Goal: Task Accomplishment & Management: Complete application form

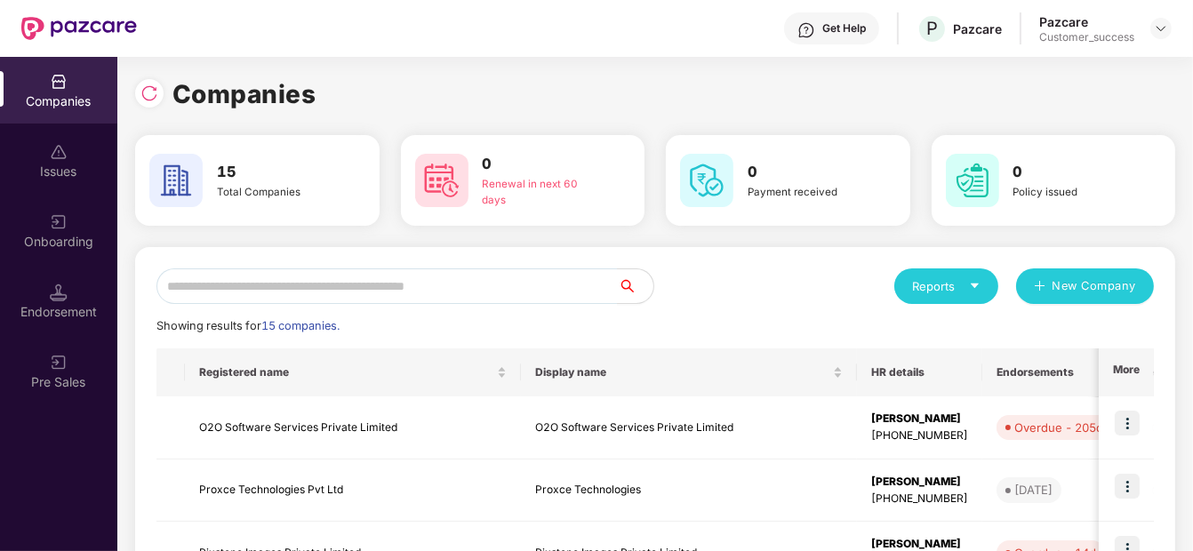
scroll to position [573, 0]
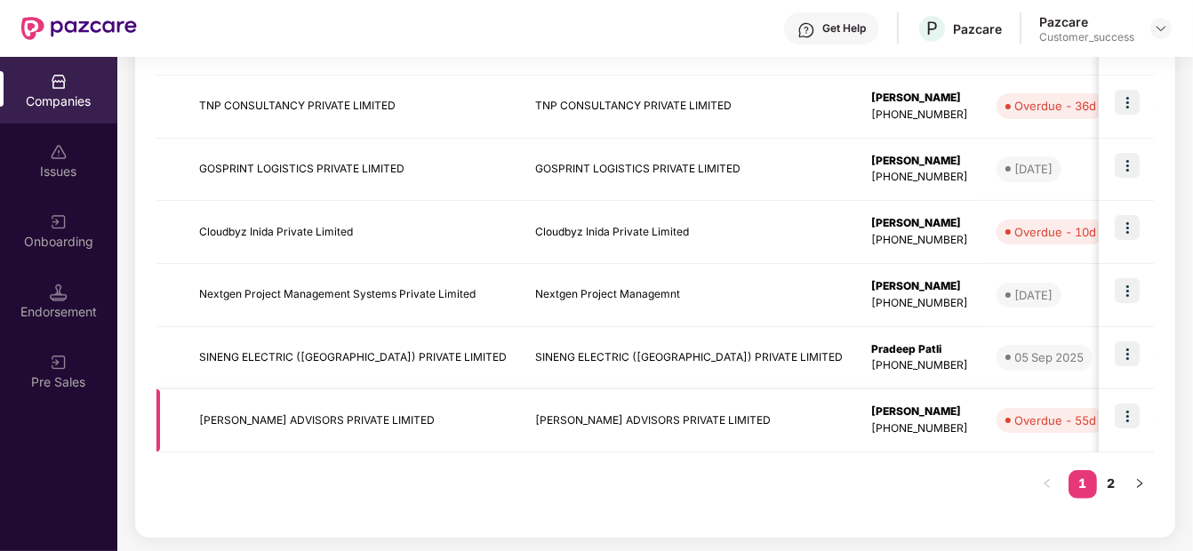
click at [1118, 405] on img at bounding box center [1127, 416] width 25 height 25
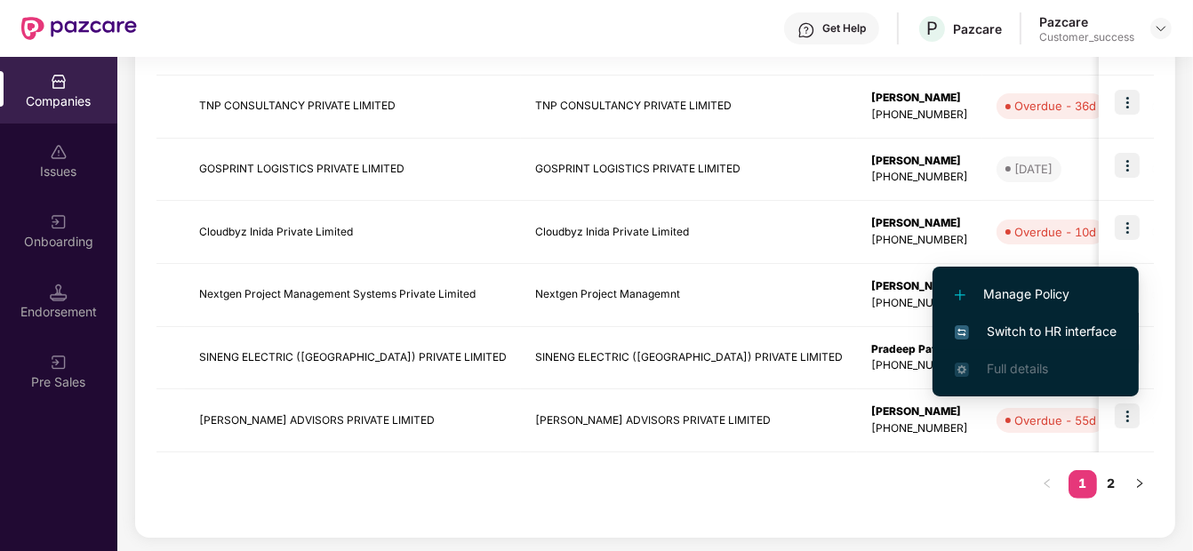
click at [1064, 324] on span "Switch to HR interface" at bounding box center [1036, 332] width 162 height 20
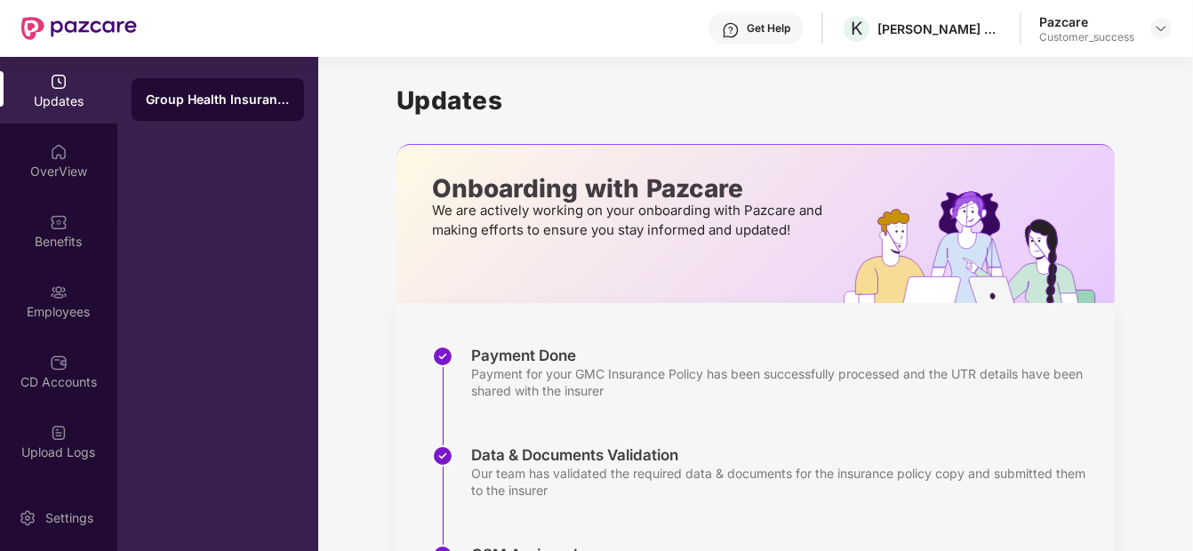
click at [48, 200] on div "Benefits" at bounding box center [58, 230] width 117 height 67
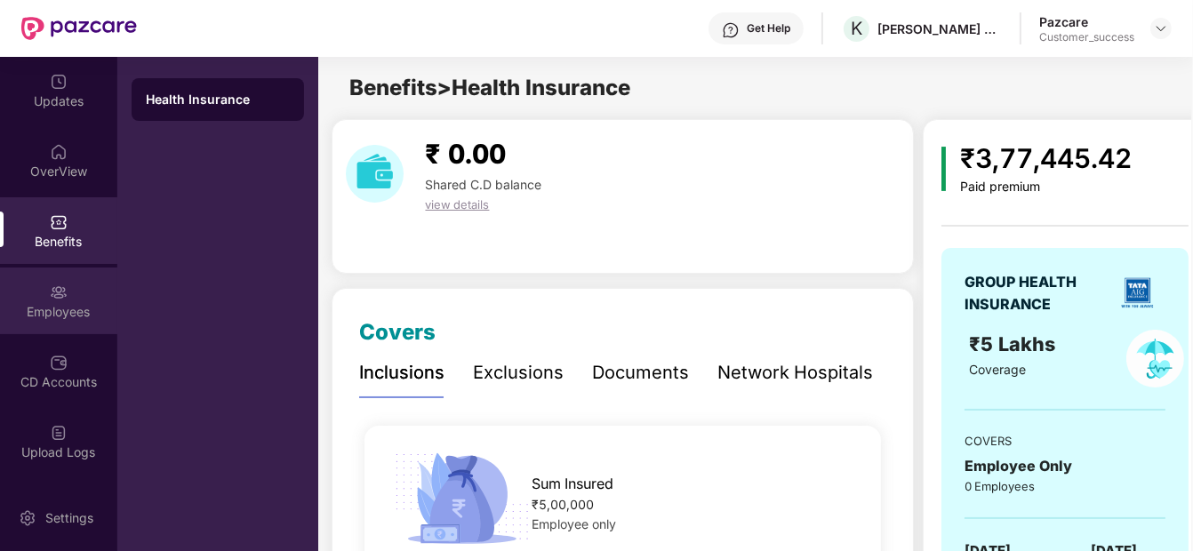
click at [43, 279] on div "Employees" at bounding box center [58, 301] width 117 height 67
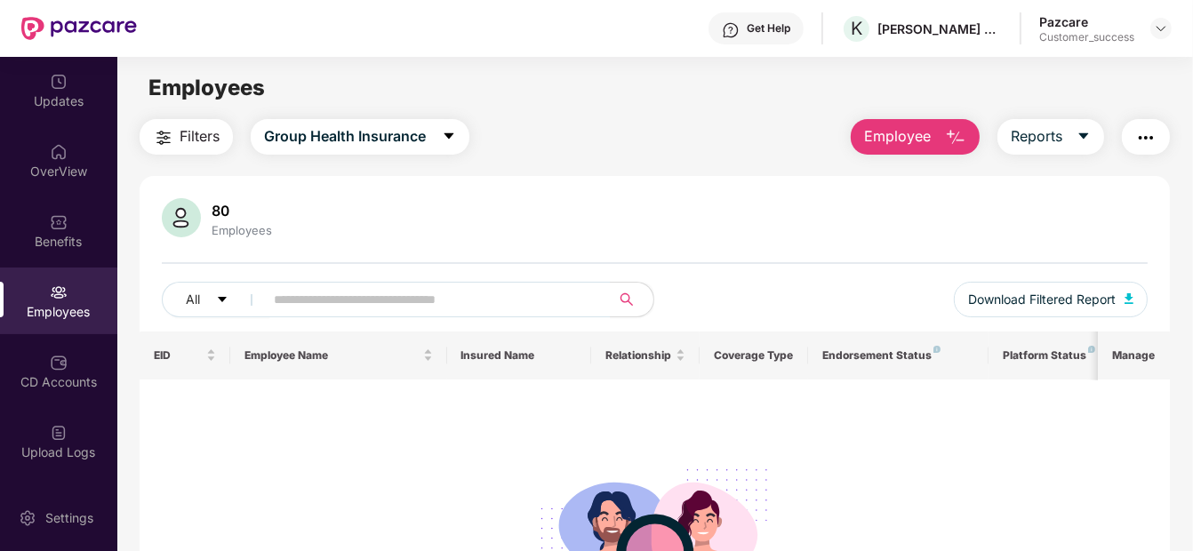
click at [962, 146] on img "button" at bounding box center [955, 137] width 21 height 21
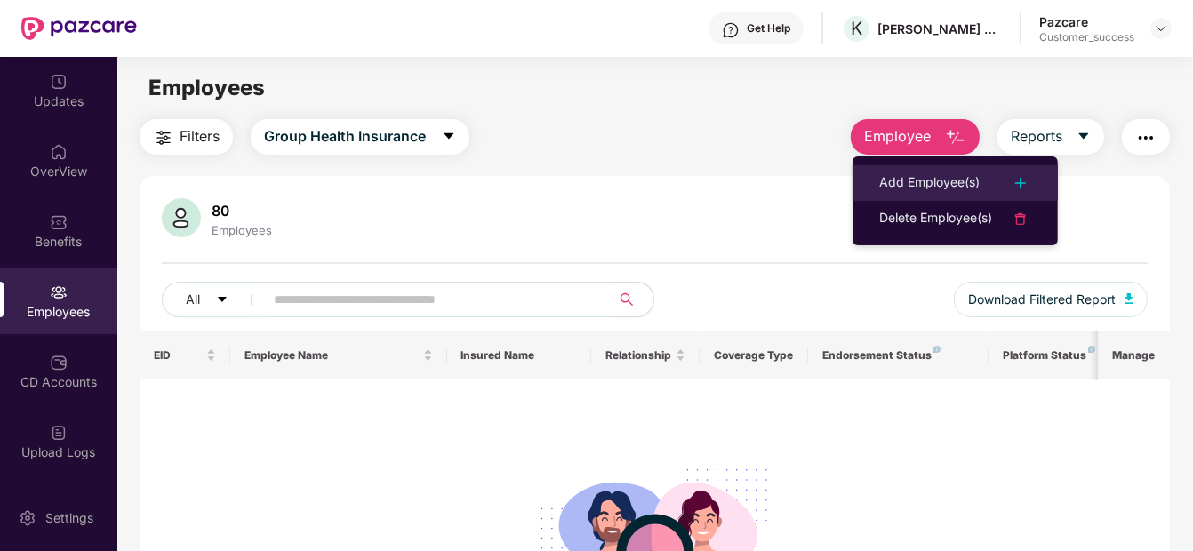
click at [935, 181] on div "Add Employee(s)" at bounding box center [929, 183] width 100 height 21
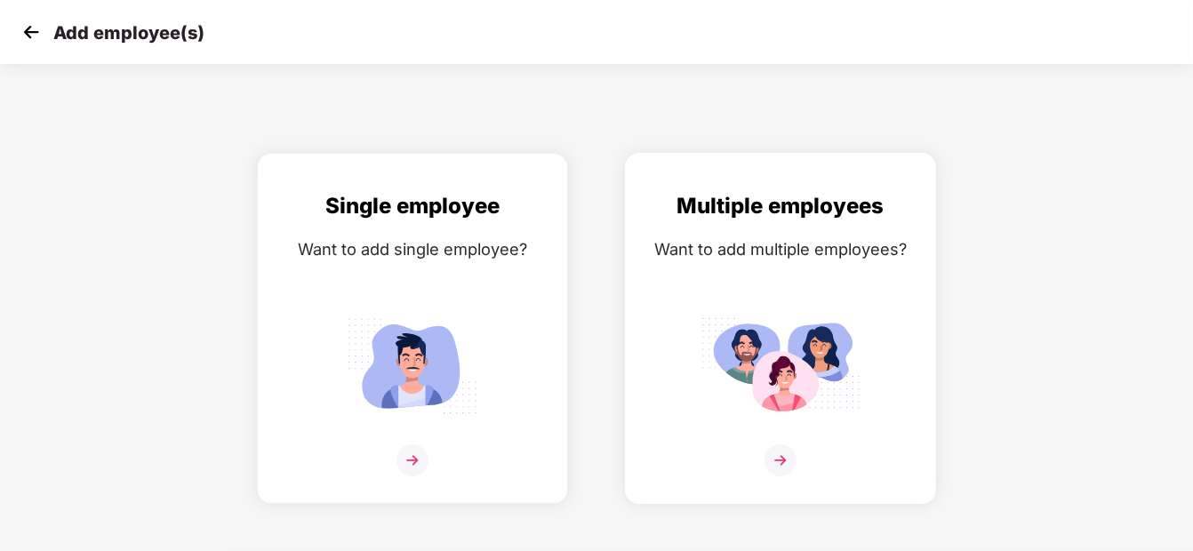
click at [738, 389] on img at bounding box center [781, 365] width 160 height 111
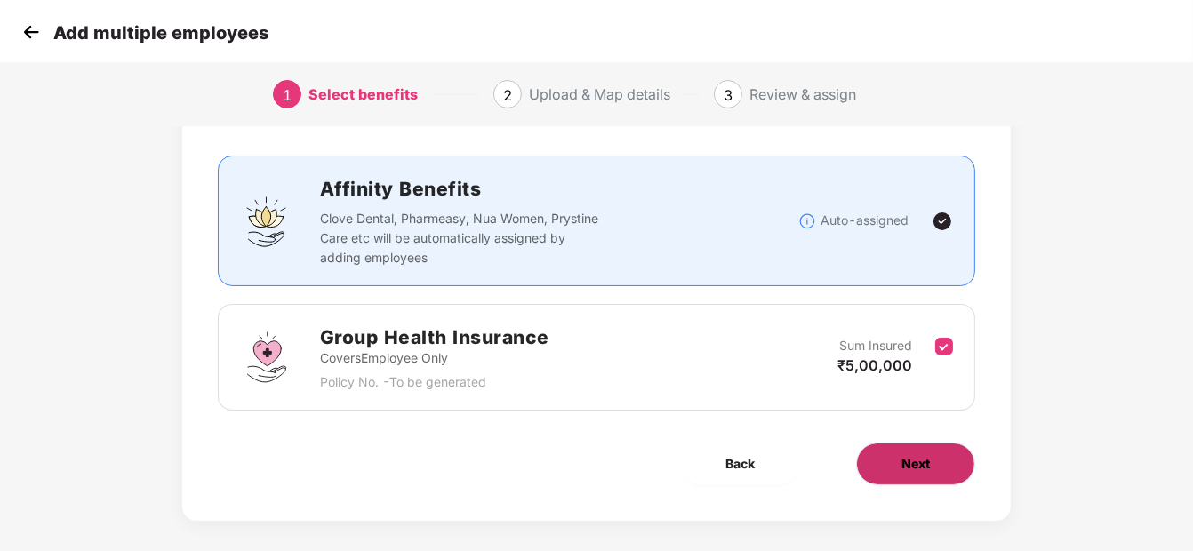
scroll to position [93, 0]
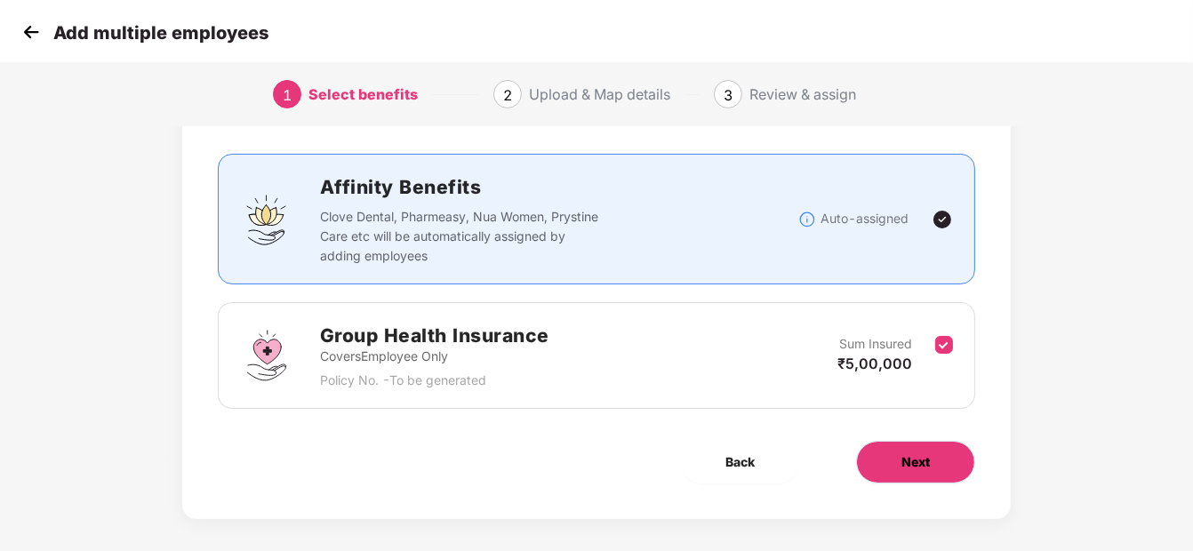
click at [897, 469] on button "Next" at bounding box center [915, 462] width 119 height 43
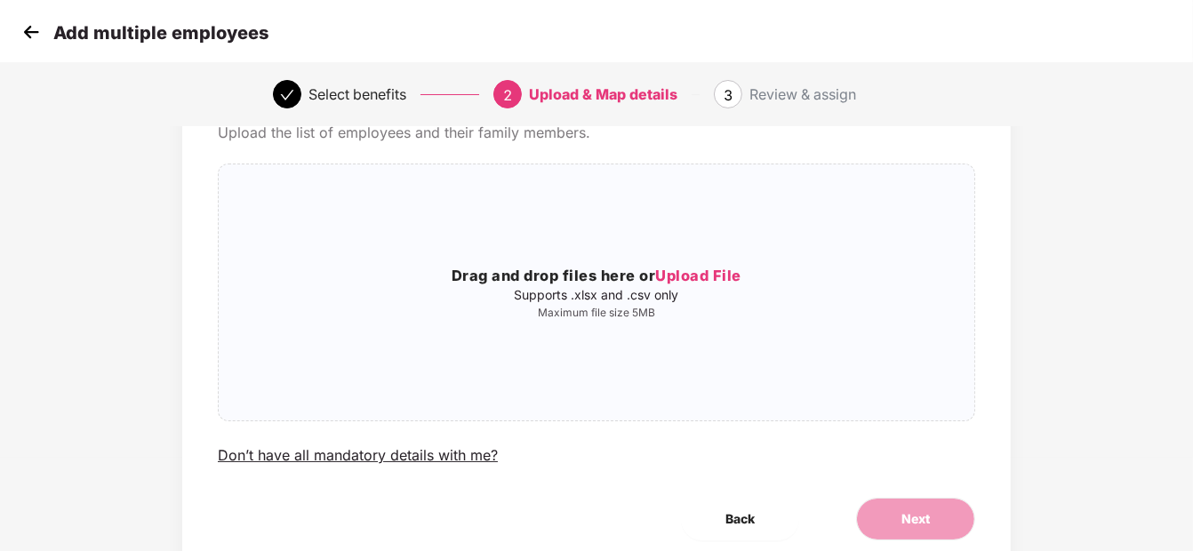
scroll to position [0, 0]
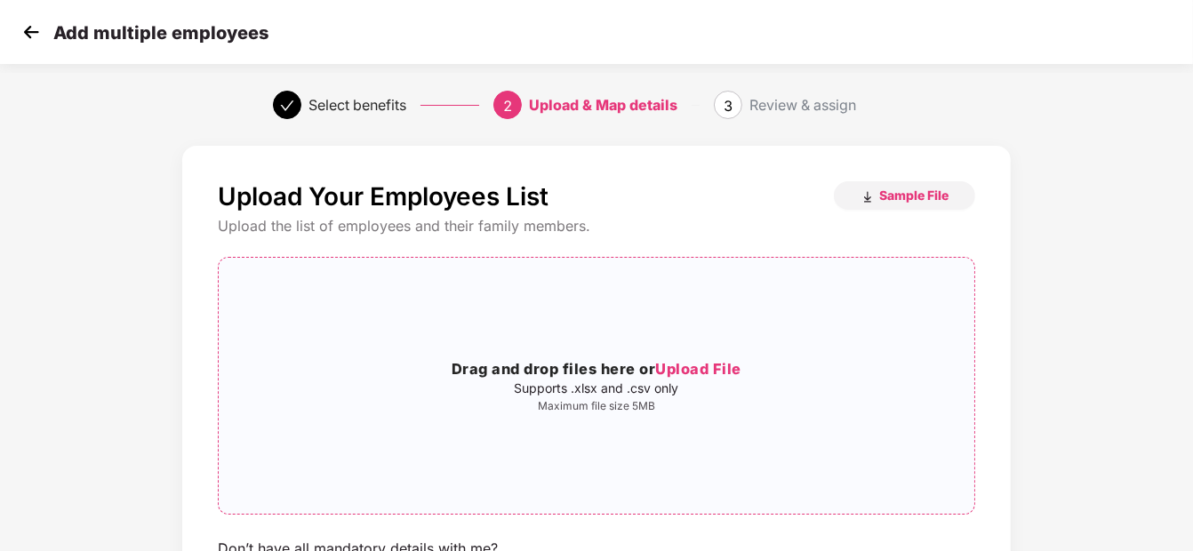
click at [673, 354] on div "Drag and drop files here or Upload File Supports .xlsx and .csv only Maximum fi…" at bounding box center [597, 386] width 756 height 228
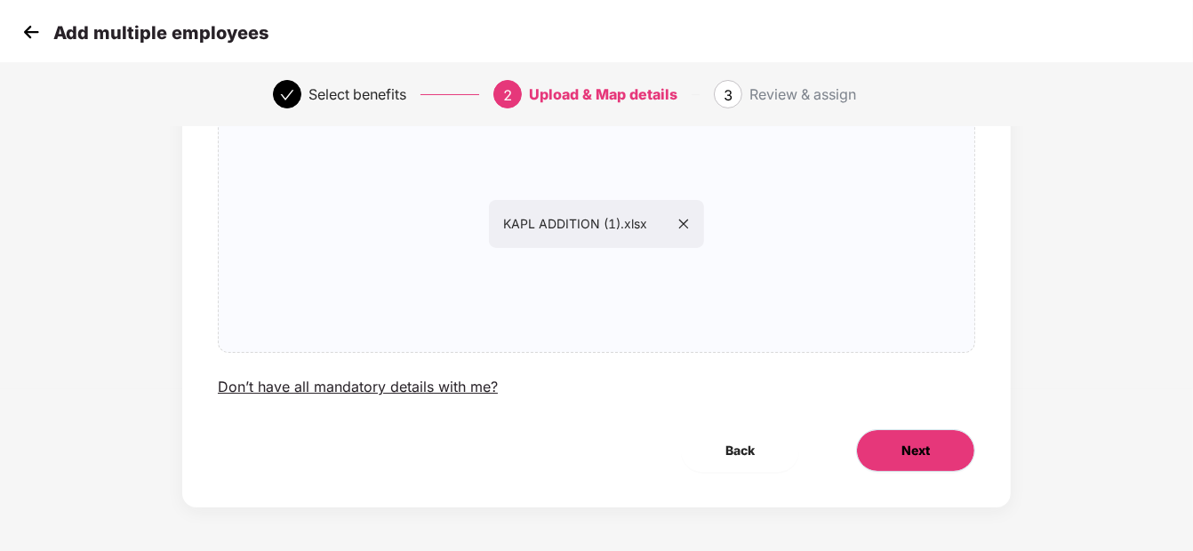
click at [886, 438] on button "Next" at bounding box center [915, 450] width 119 height 43
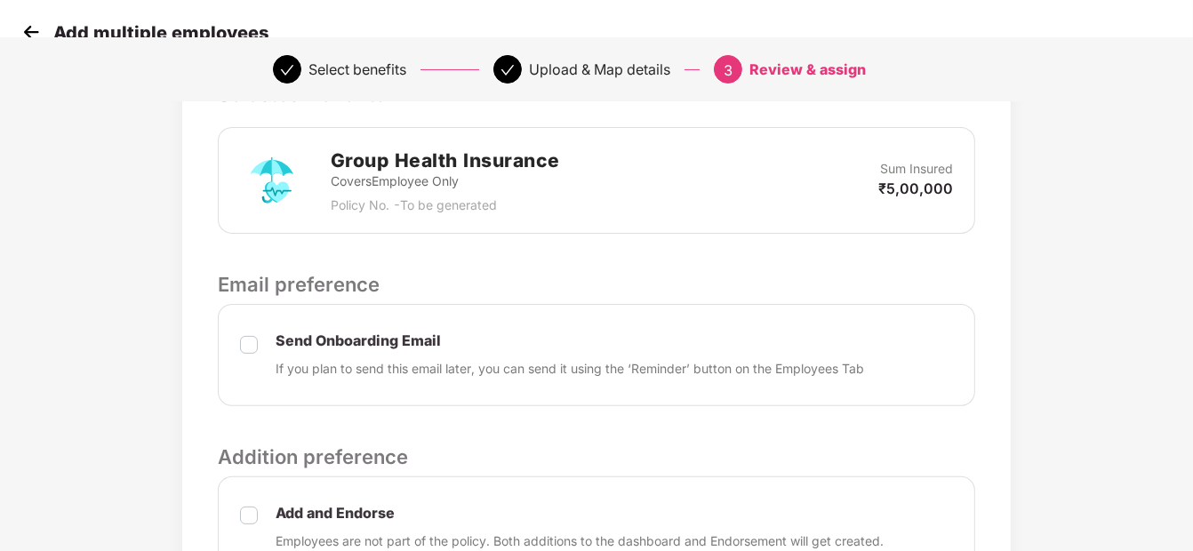
scroll to position [630, 0]
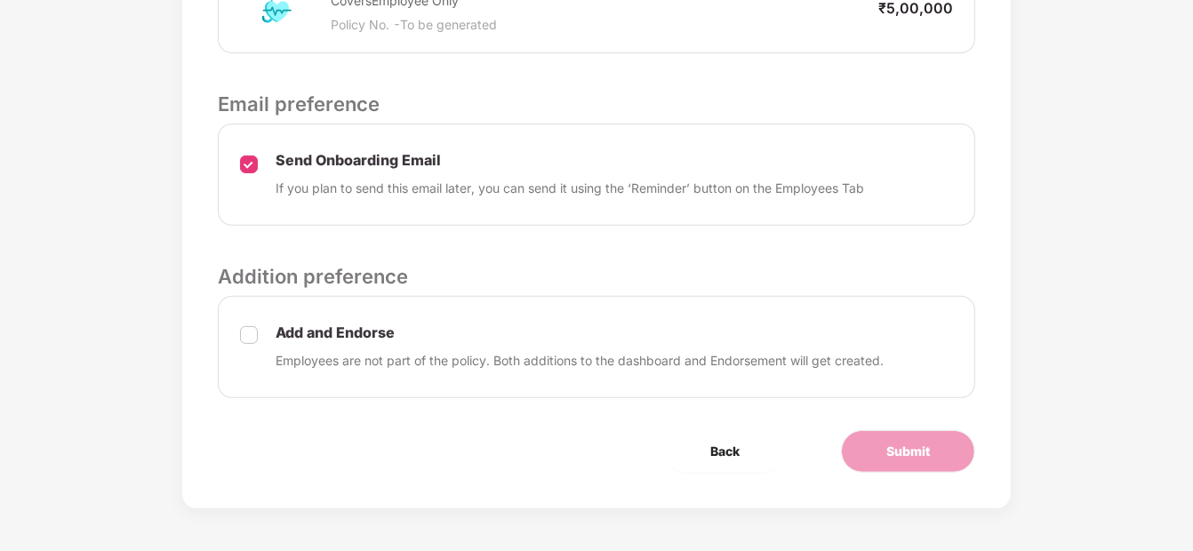
click at [247, 347] on label at bounding box center [249, 347] width 18 height 47
click at [907, 453] on span "Submit" at bounding box center [909, 452] width 44 height 20
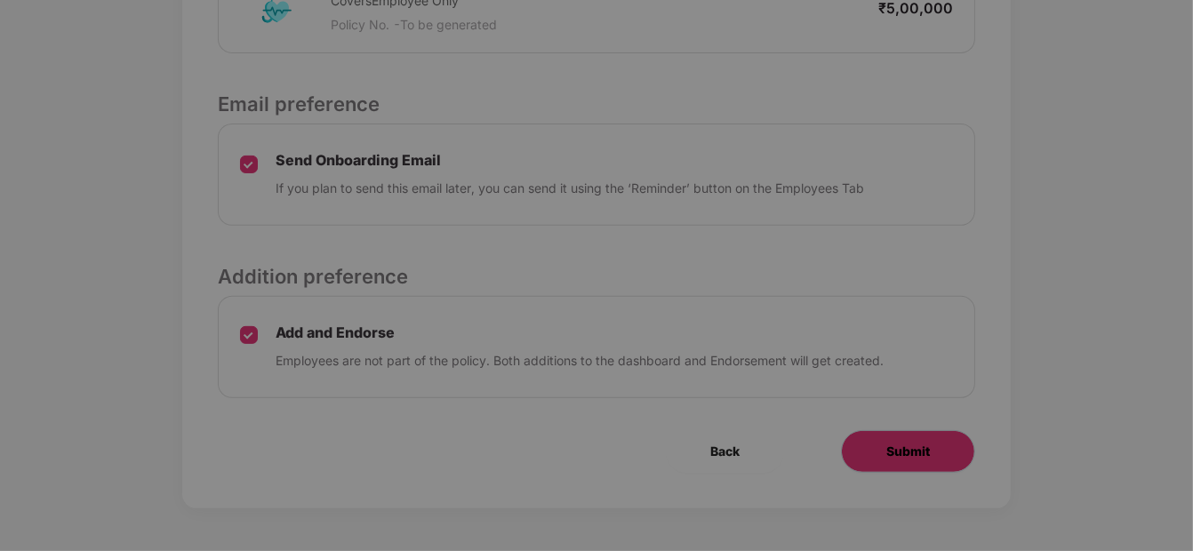
scroll to position [0, 0]
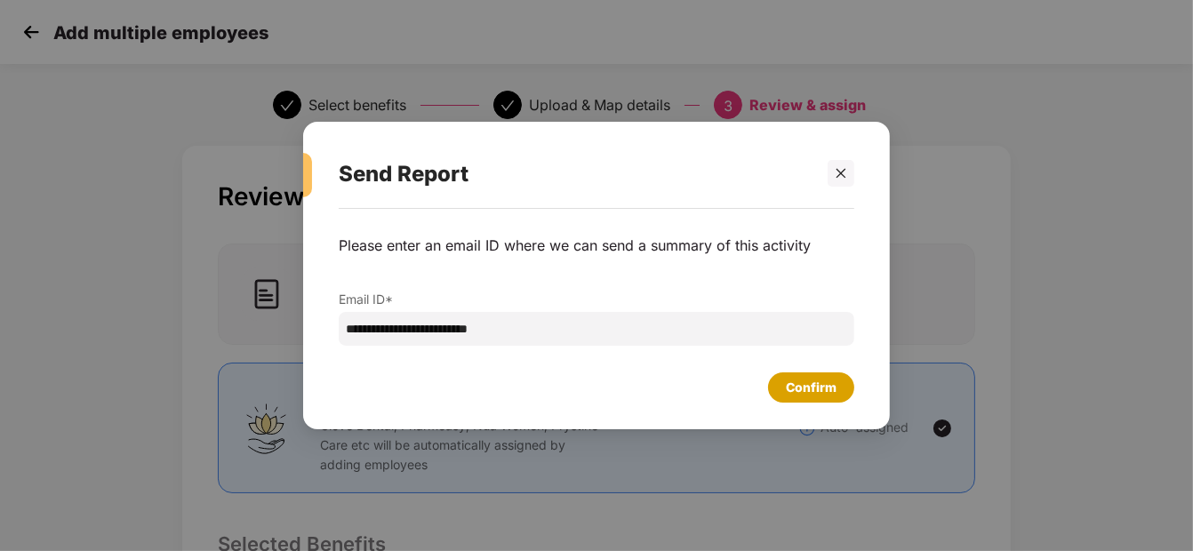
click at [801, 387] on div "Confirm" at bounding box center [811, 388] width 51 height 20
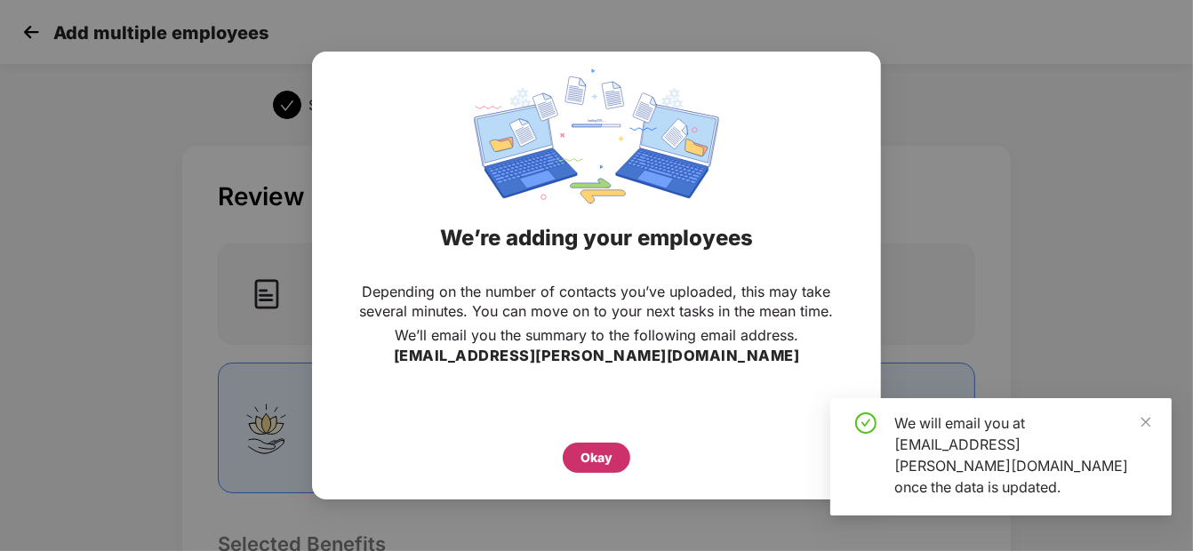
click at [606, 449] on div "Okay" at bounding box center [597, 458] width 32 height 20
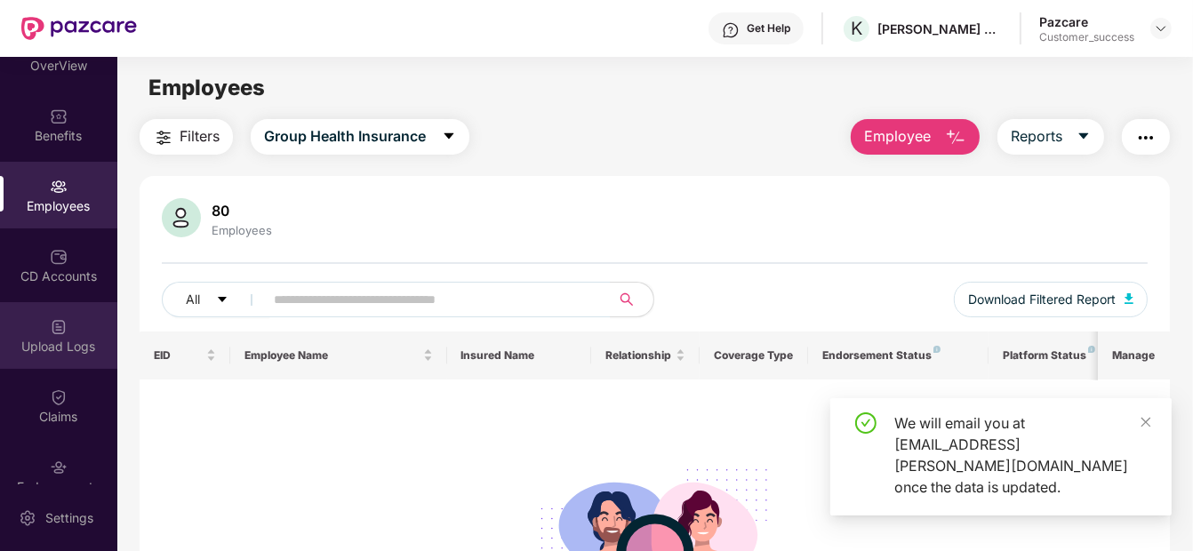
scroll to position [105, 0]
click at [51, 352] on div "Upload Logs" at bounding box center [58, 348] width 117 height 18
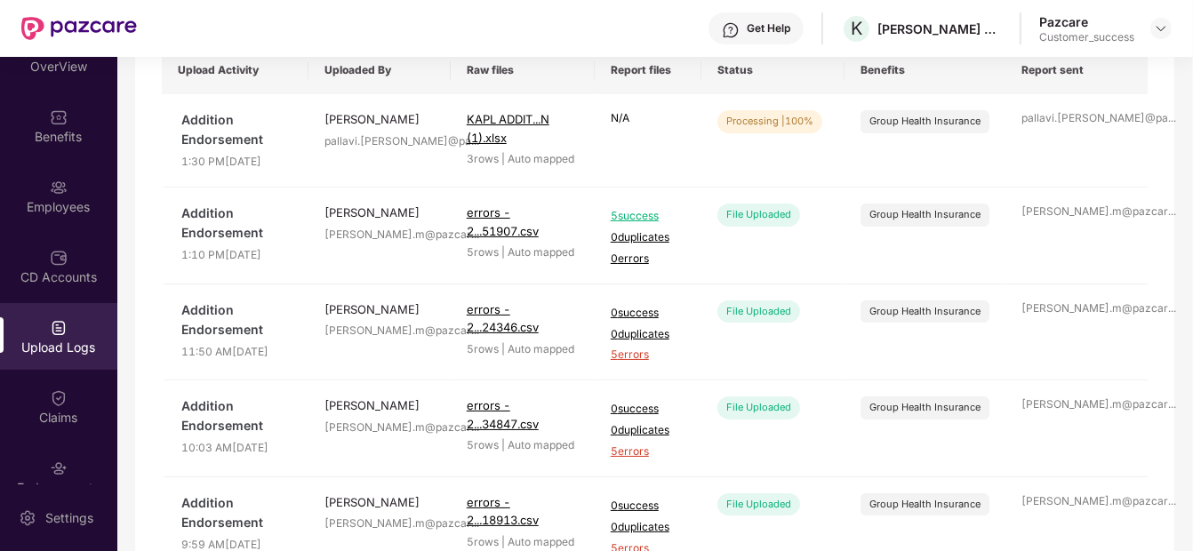
scroll to position [0, 0]
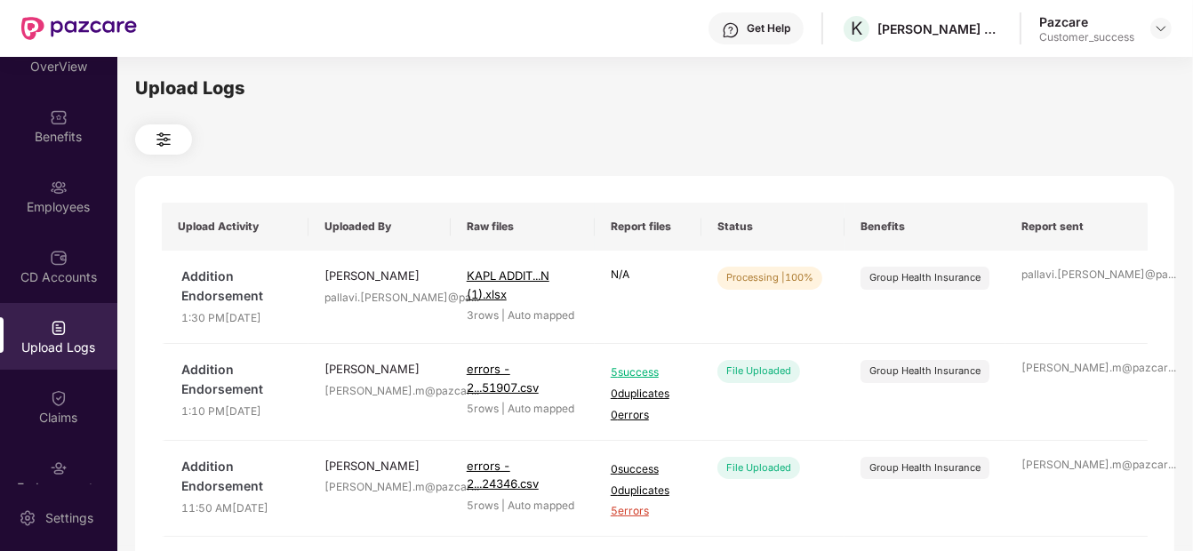
click at [81, 332] on div "Upload Logs" at bounding box center [58, 336] width 117 height 67
click at [52, 202] on div "Employees" at bounding box center [58, 207] width 117 height 18
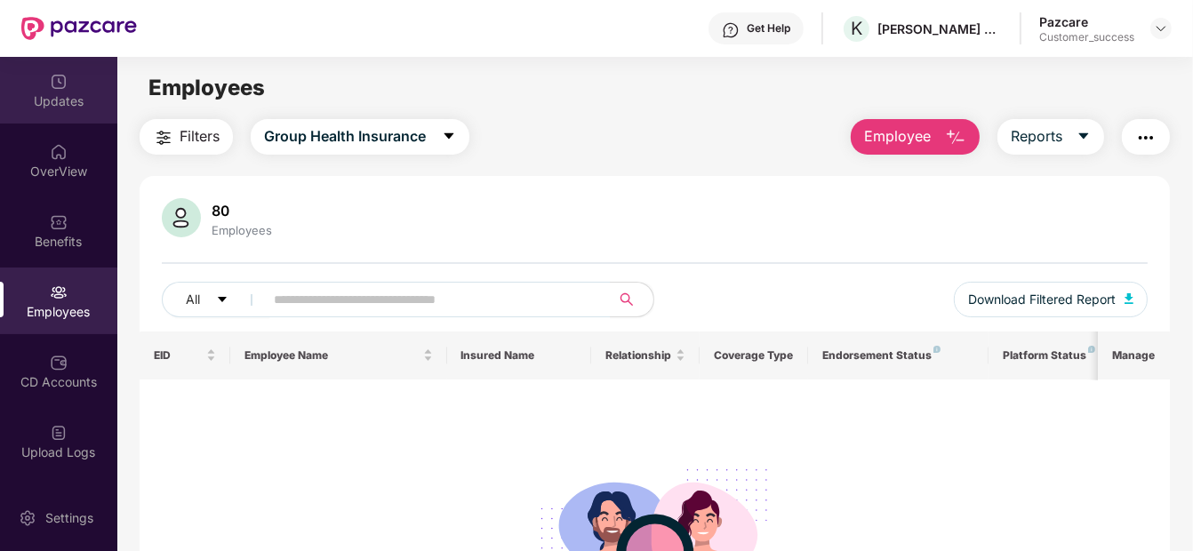
click at [66, 122] on div "Updates" at bounding box center [58, 90] width 117 height 67
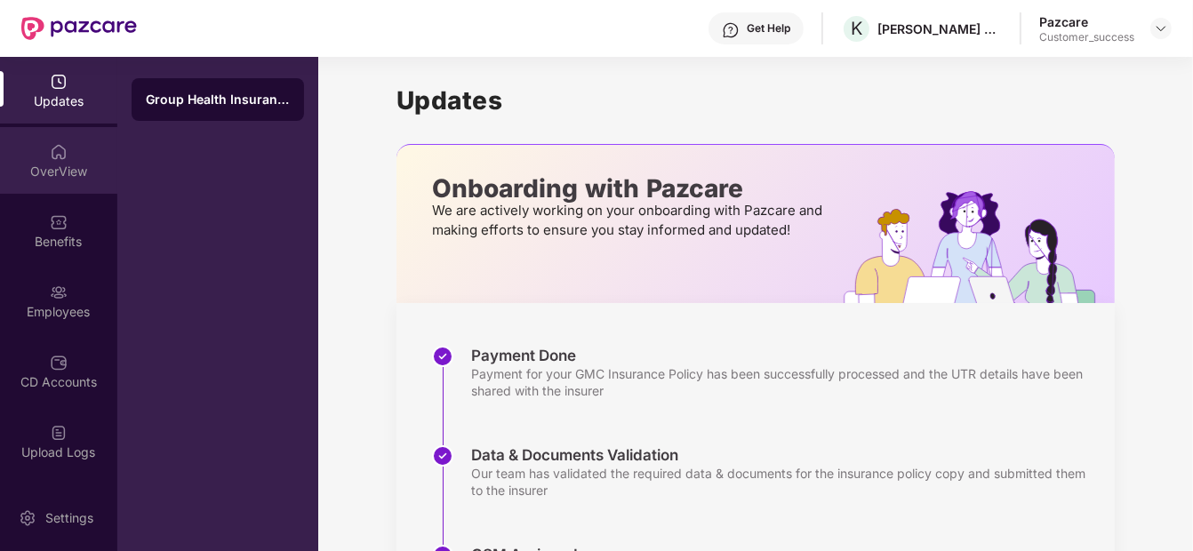
click at [54, 168] on div "OverView" at bounding box center [58, 172] width 117 height 18
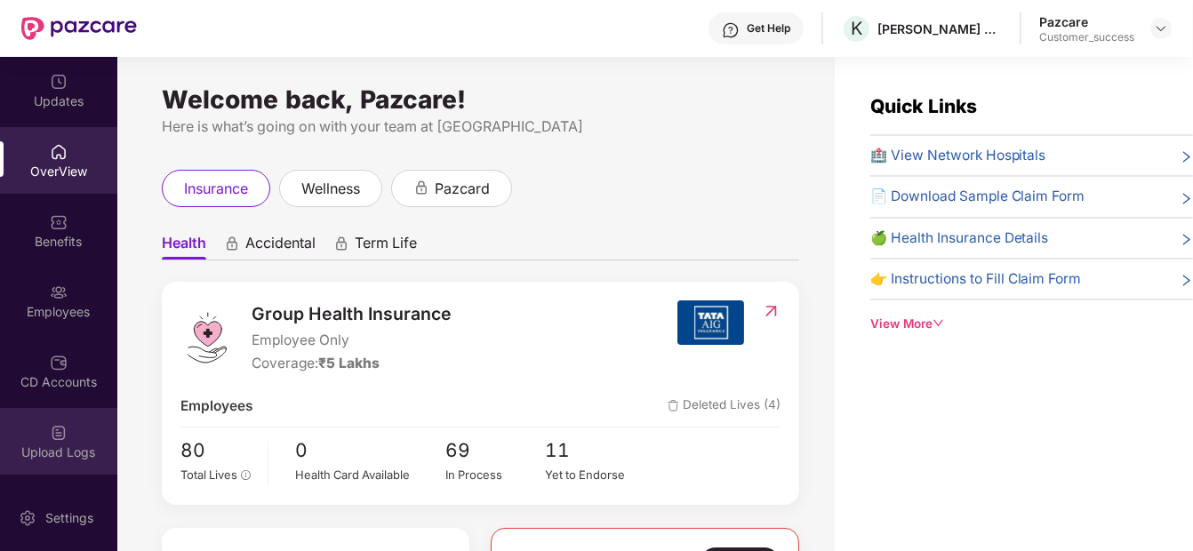
click at [35, 421] on div "Upload Logs" at bounding box center [58, 441] width 117 height 67
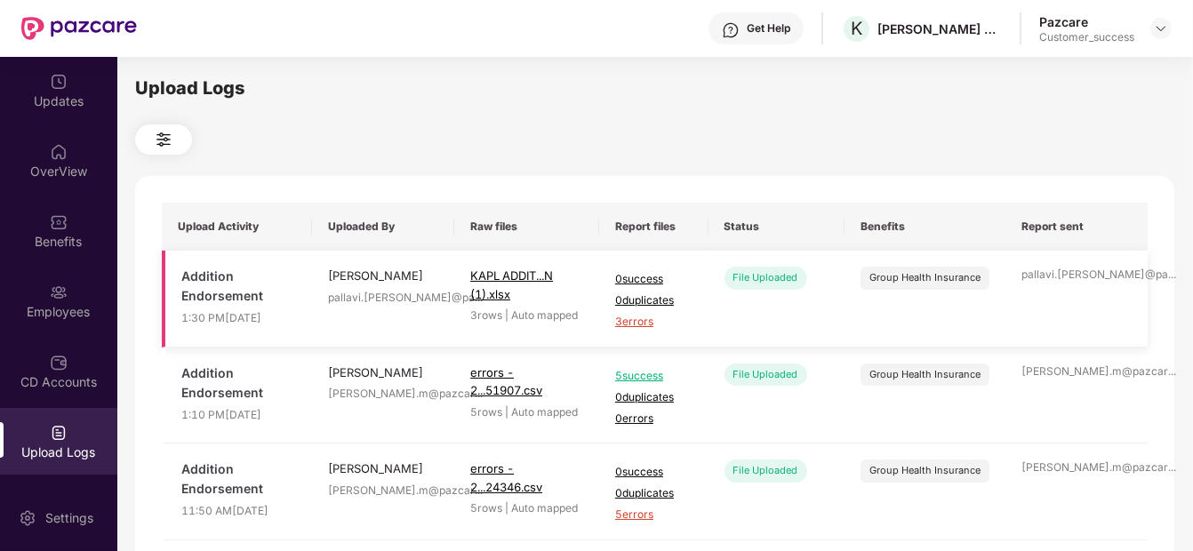
click at [639, 317] on span "3 errors" at bounding box center [653, 322] width 77 height 17
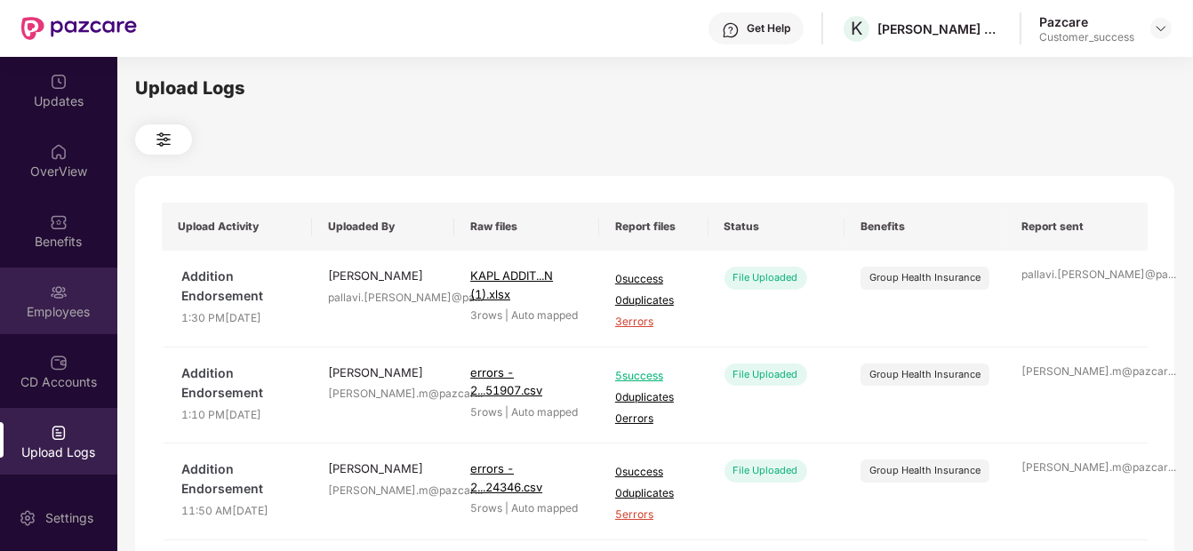
click at [42, 282] on div "Employees" at bounding box center [58, 301] width 117 height 67
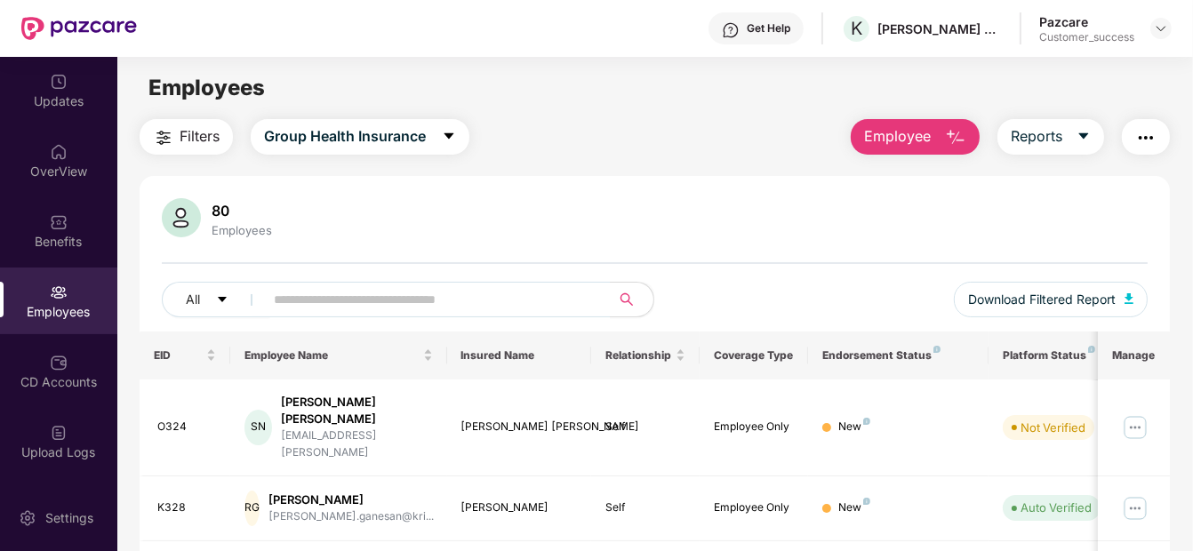
click at [931, 125] on span "Employee" at bounding box center [897, 136] width 67 height 22
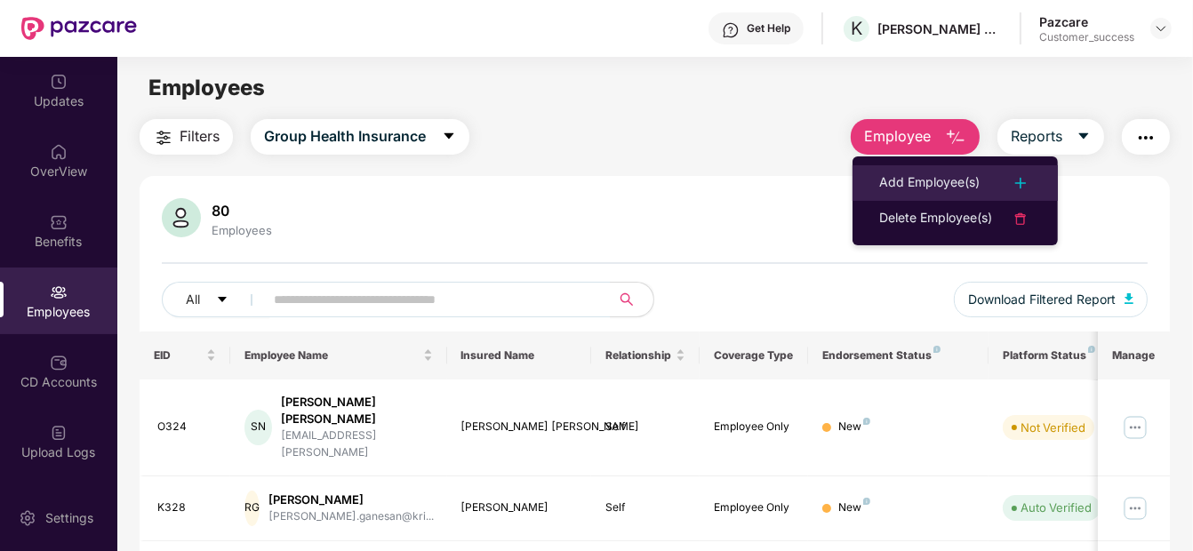
click at [887, 196] on li "Add Employee(s)" at bounding box center [955, 183] width 205 height 36
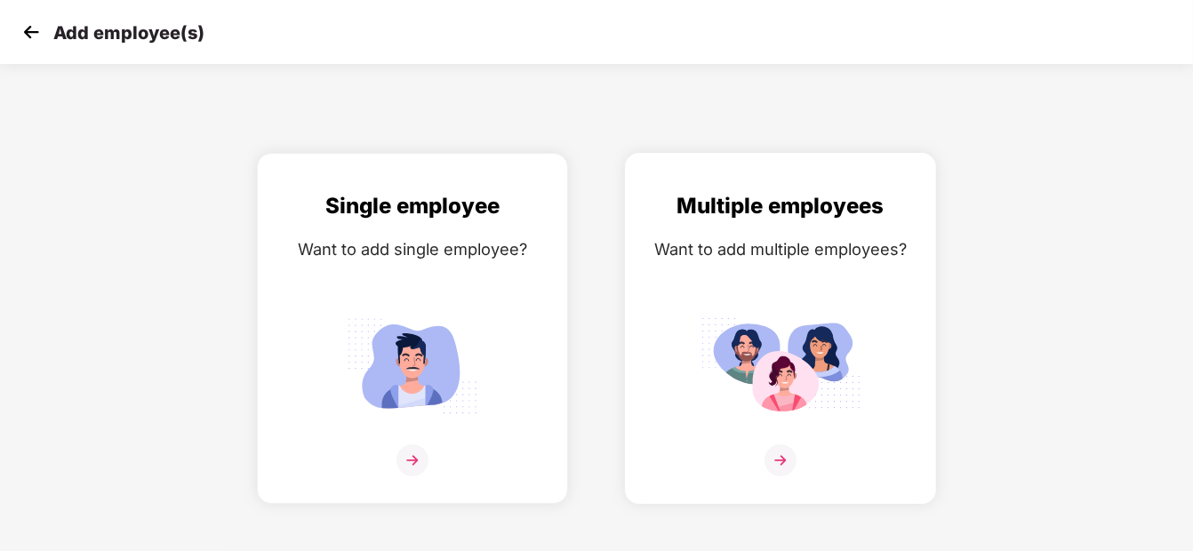
click at [686, 370] on div "Multiple employees Want to add multiple employees?" at bounding box center [781, 343] width 274 height 309
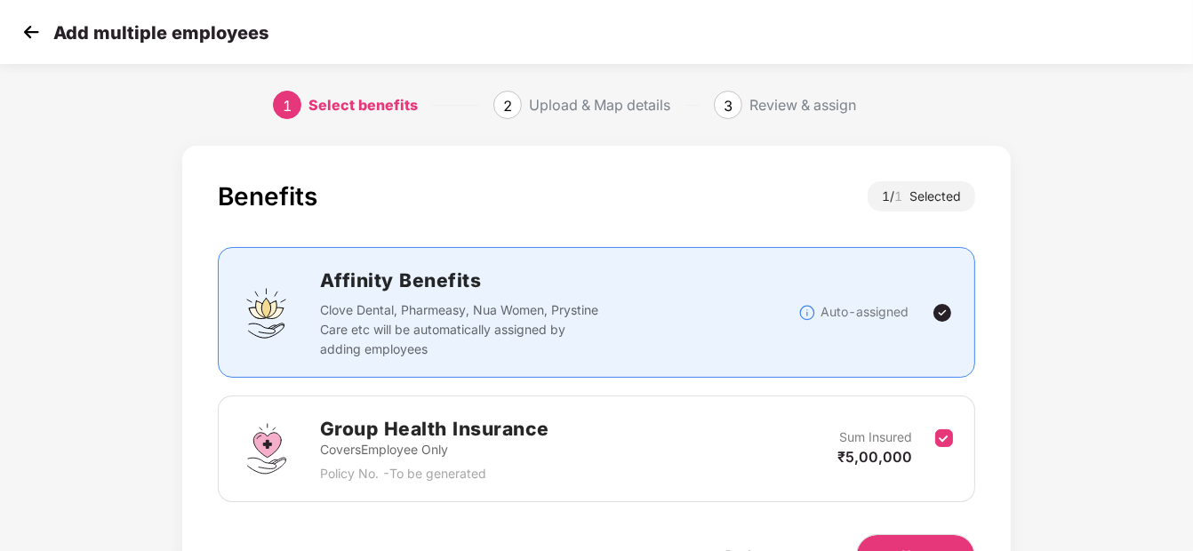
scroll to position [104, 0]
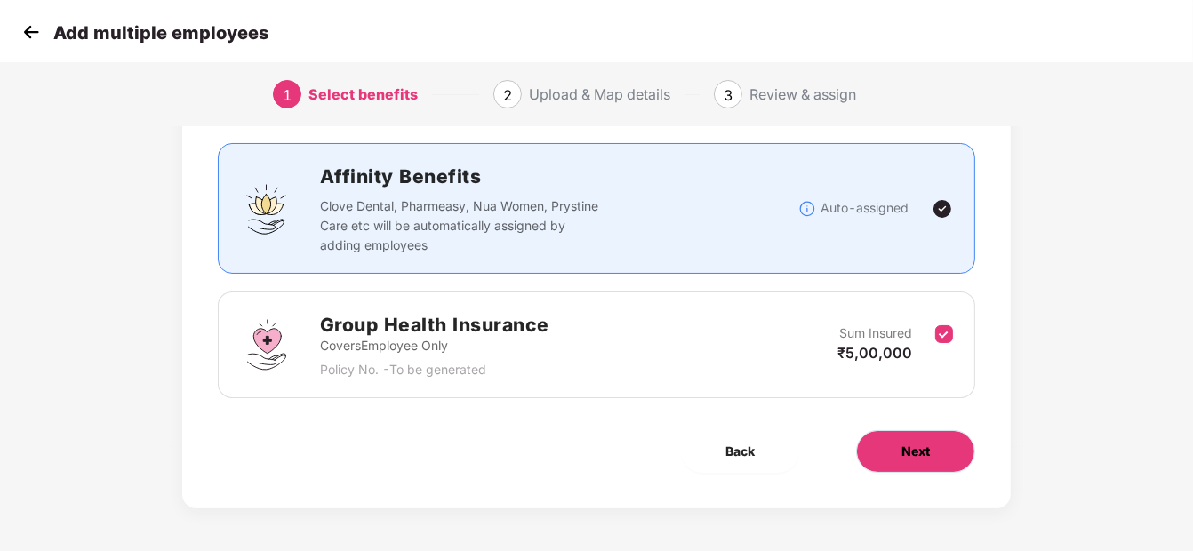
click at [935, 448] on button "Next" at bounding box center [915, 451] width 119 height 43
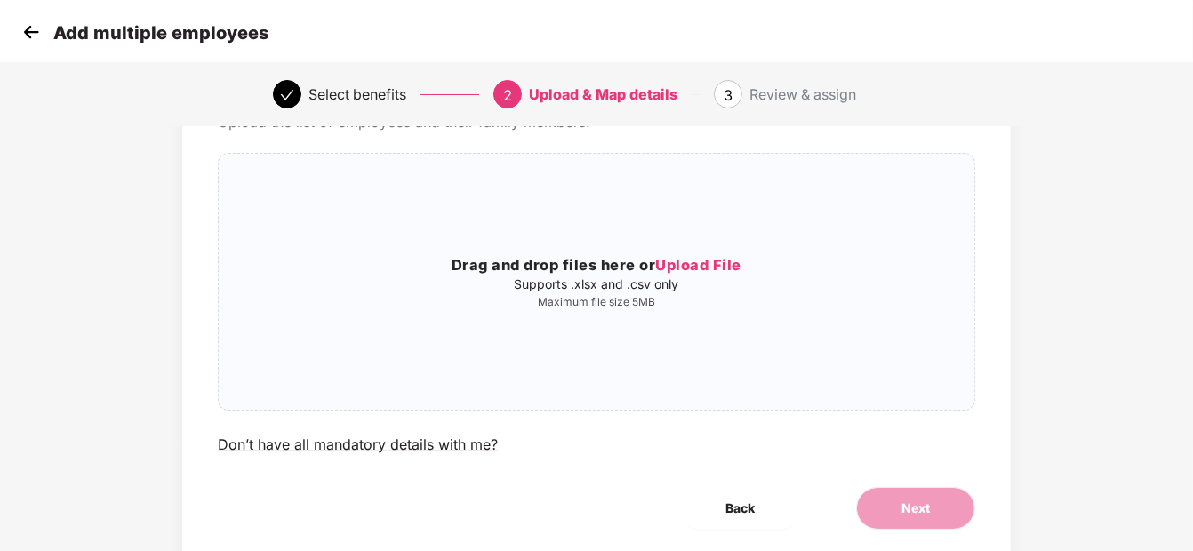
scroll to position [0, 0]
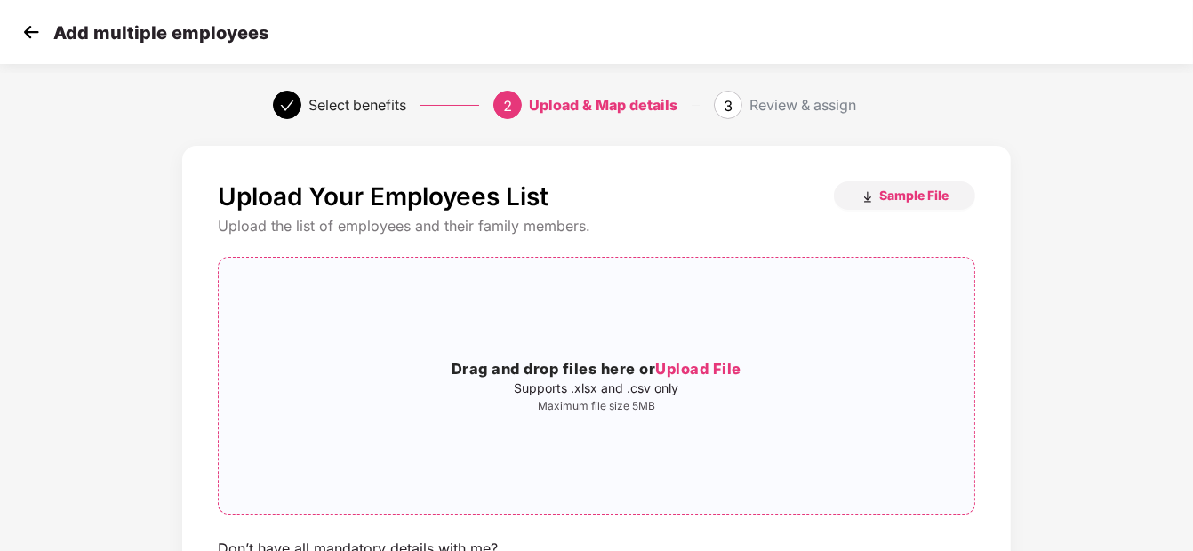
click at [662, 365] on span "Upload File" at bounding box center [698, 369] width 86 height 18
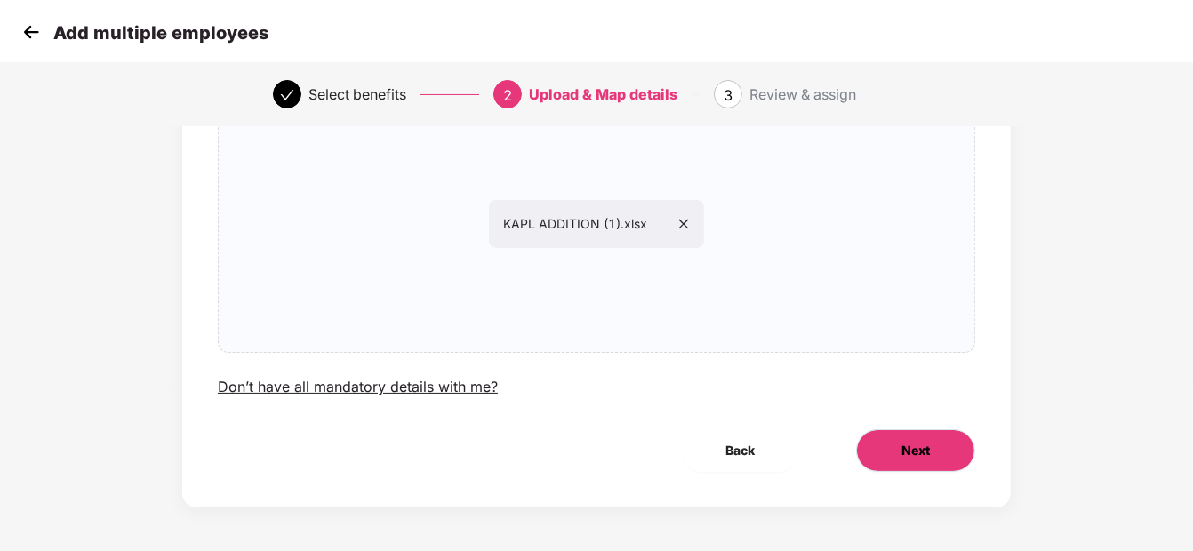
click at [928, 467] on button "Next" at bounding box center [915, 450] width 119 height 43
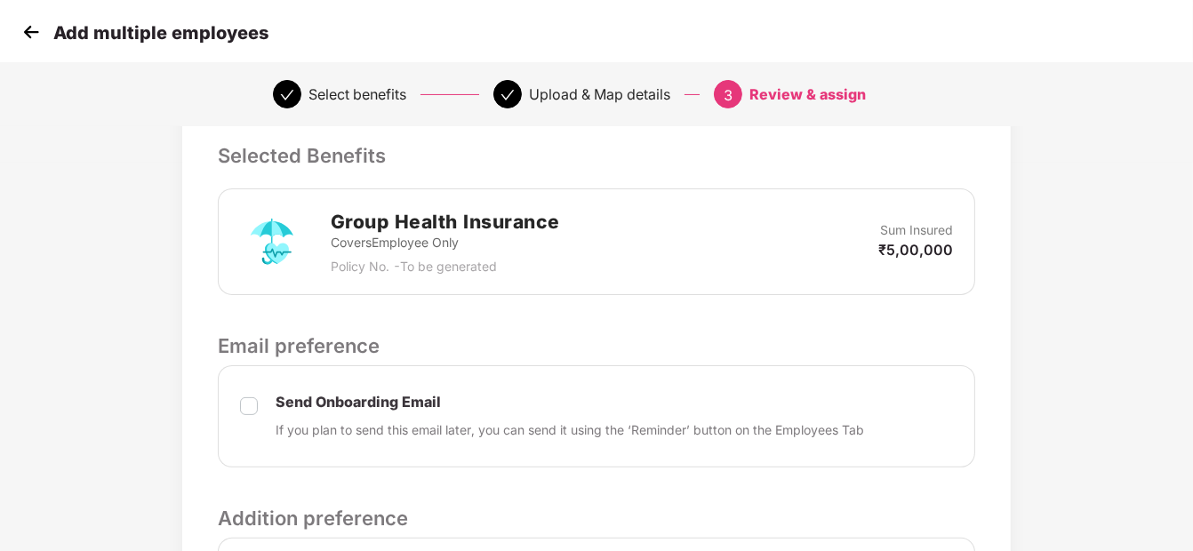
scroll to position [630, 0]
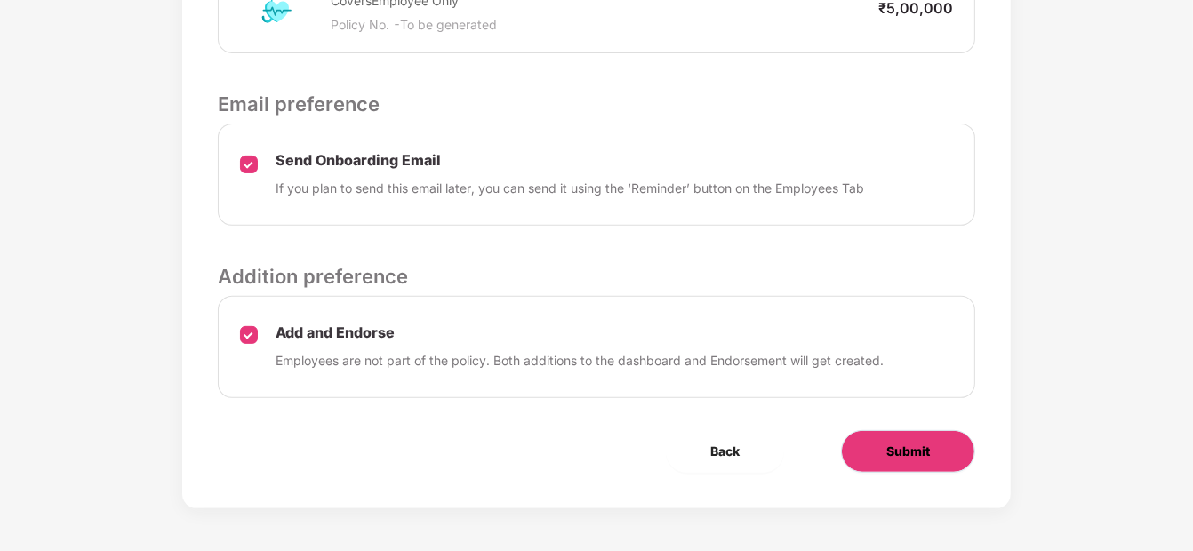
click at [911, 455] on span "Submit" at bounding box center [909, 452] width 44 height 20
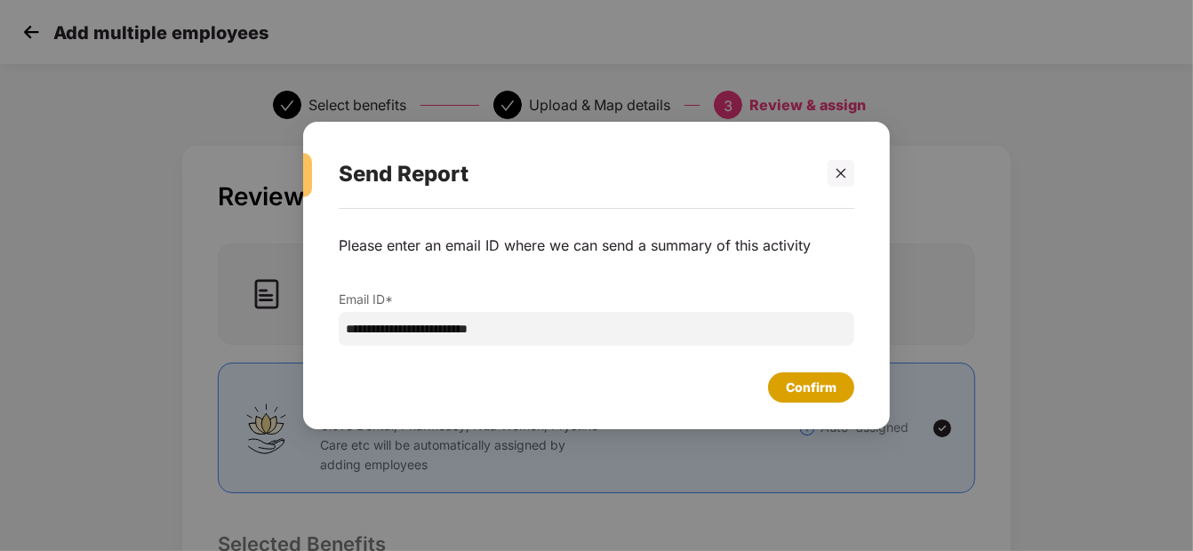
click at [828, 386] on div "Confirm" at bounding box center [811, 388] width 51 height 20
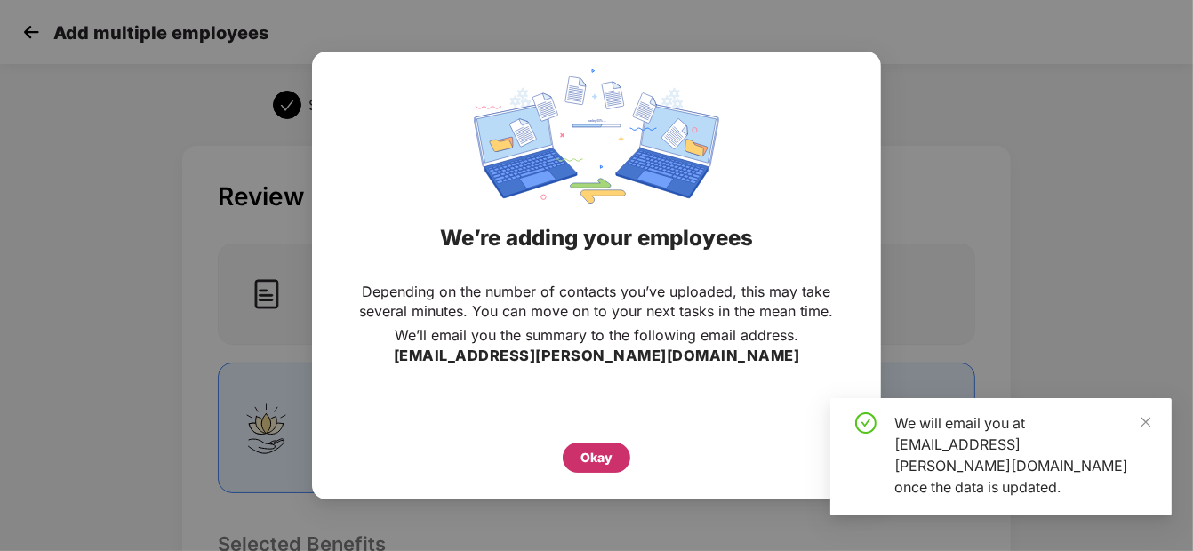
click at [593, 467] on div "Okay" at bounding box center [597, 458] width 32 height 20
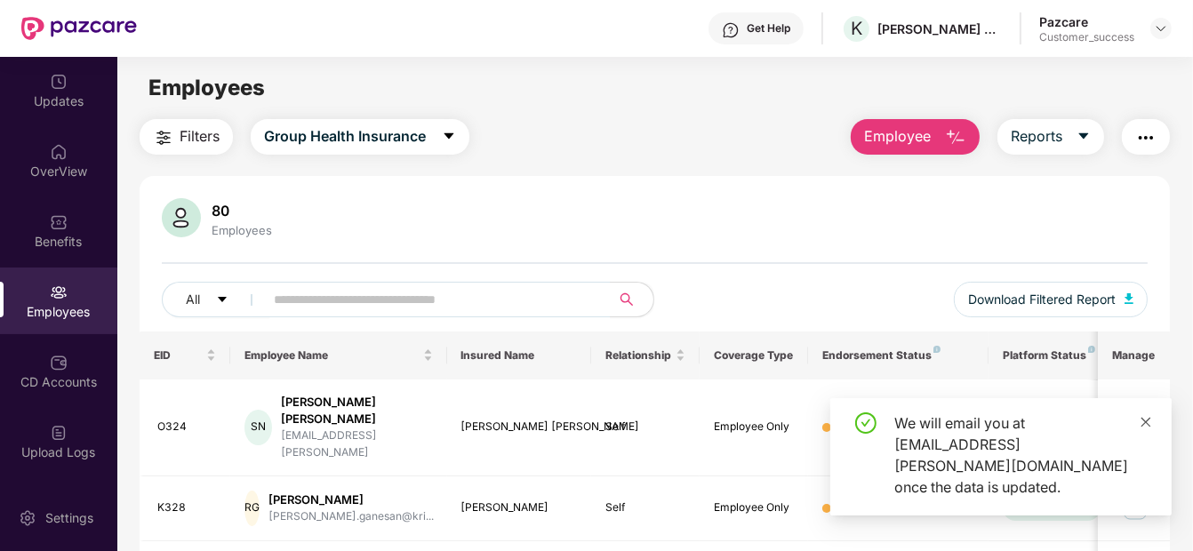
click at [1143, 429] on icon "close" at bounding box center [1146, 422] width 12 height 12
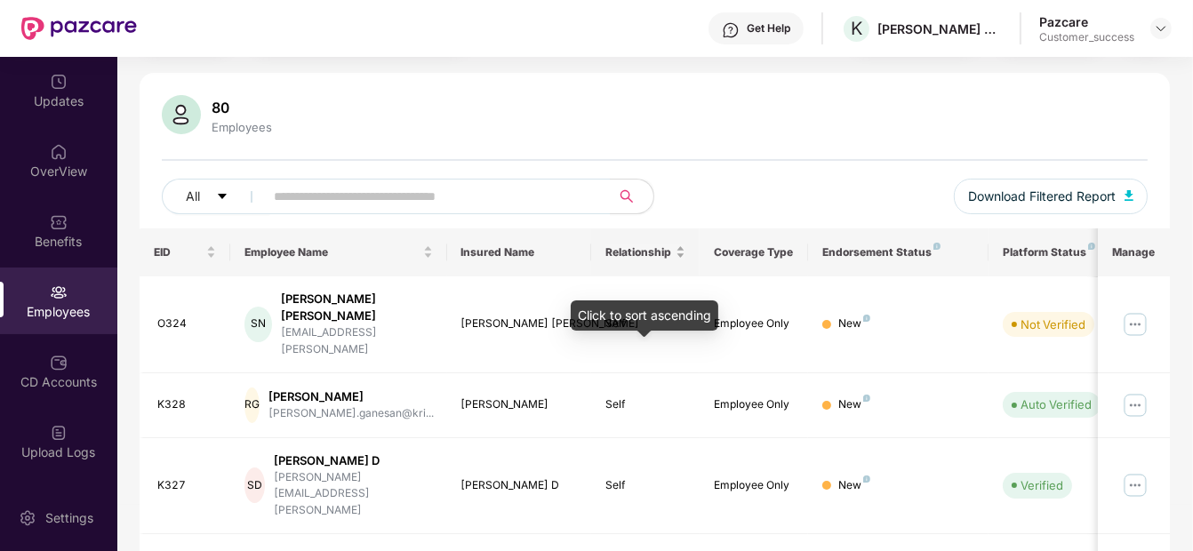
scroll to position [105, 0]
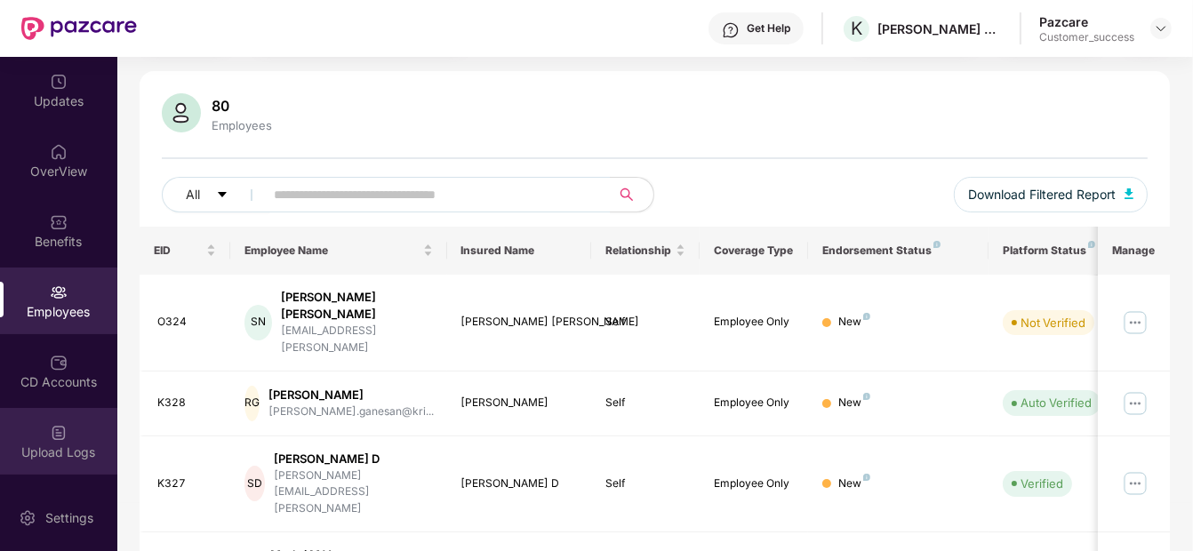
click at [42, 430] on div "Upload Logs" at bounding box center [58, 441] width 117 height 67
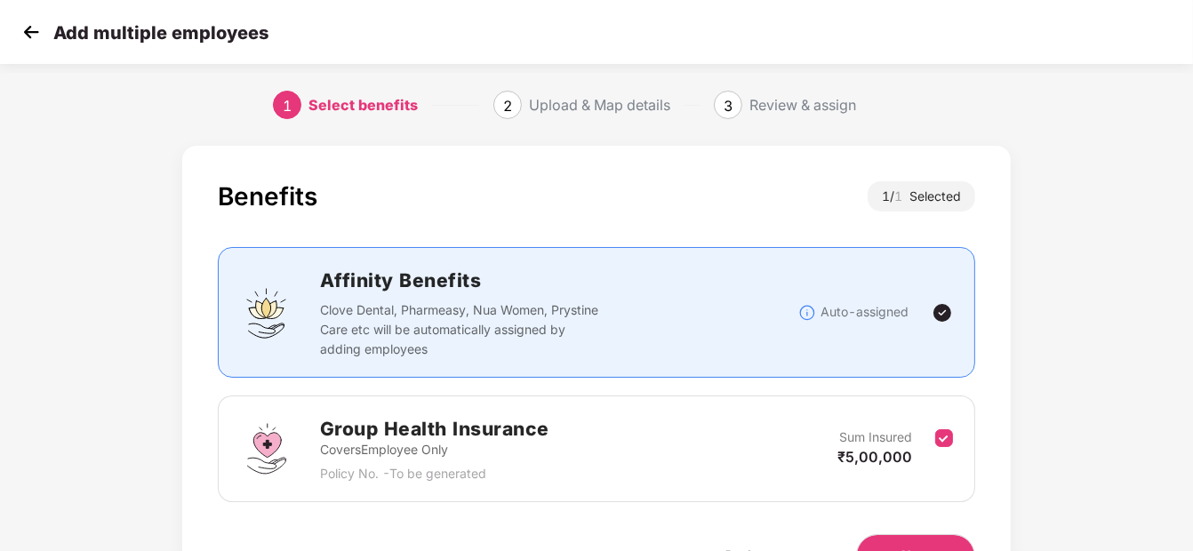
click at [26, 28] on img at bounding box center [31, 32] width 27 height 27
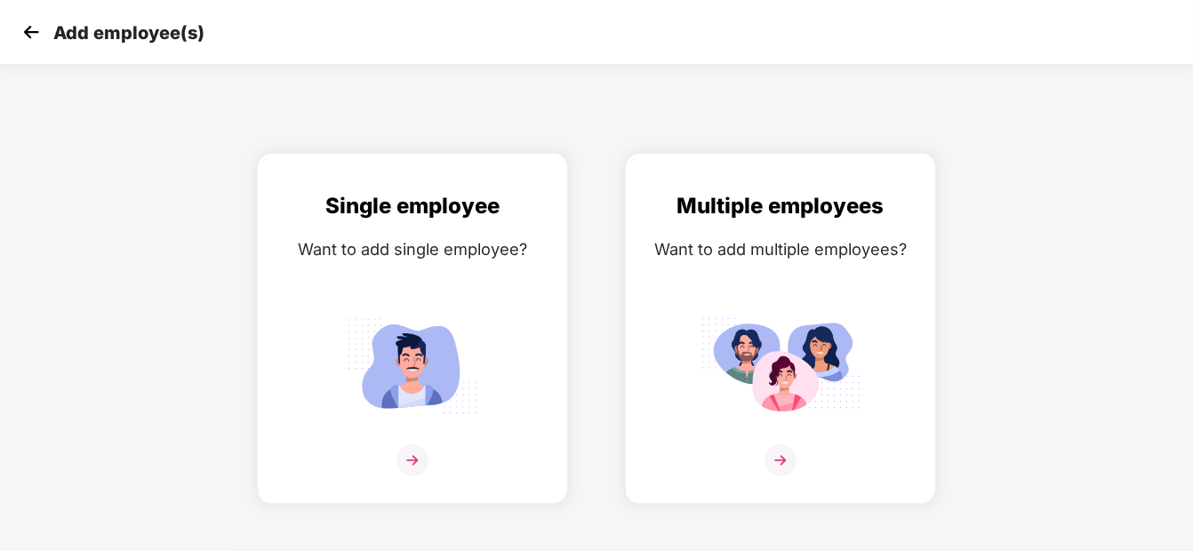
click at [36, 28] on img at bounding box center [31, 32] width 27 height 27
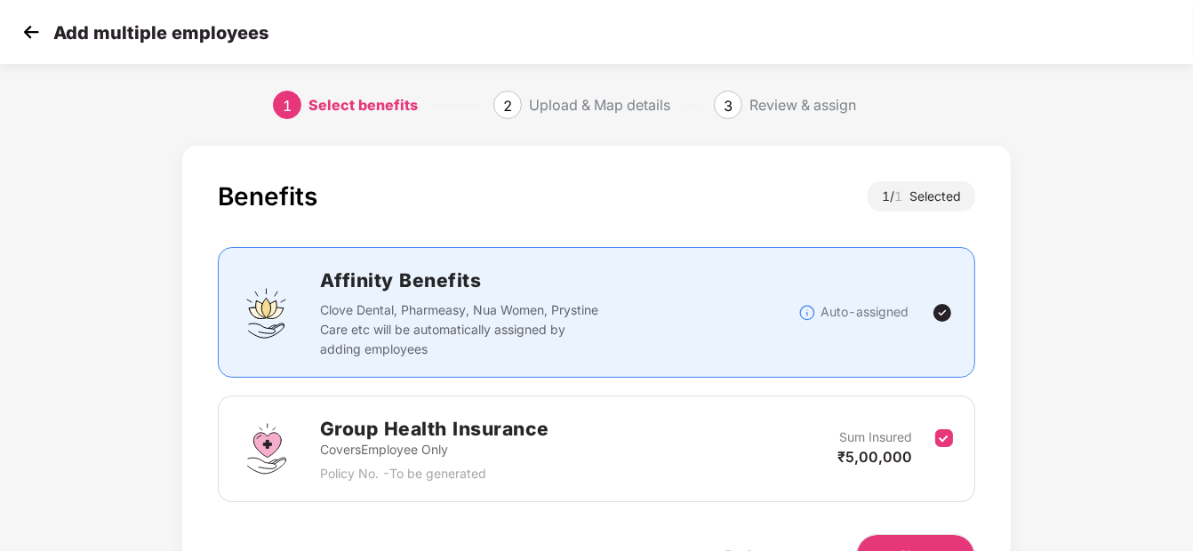
click at [38, 21] on img at bounding box center [31, 32] width 27 height 27
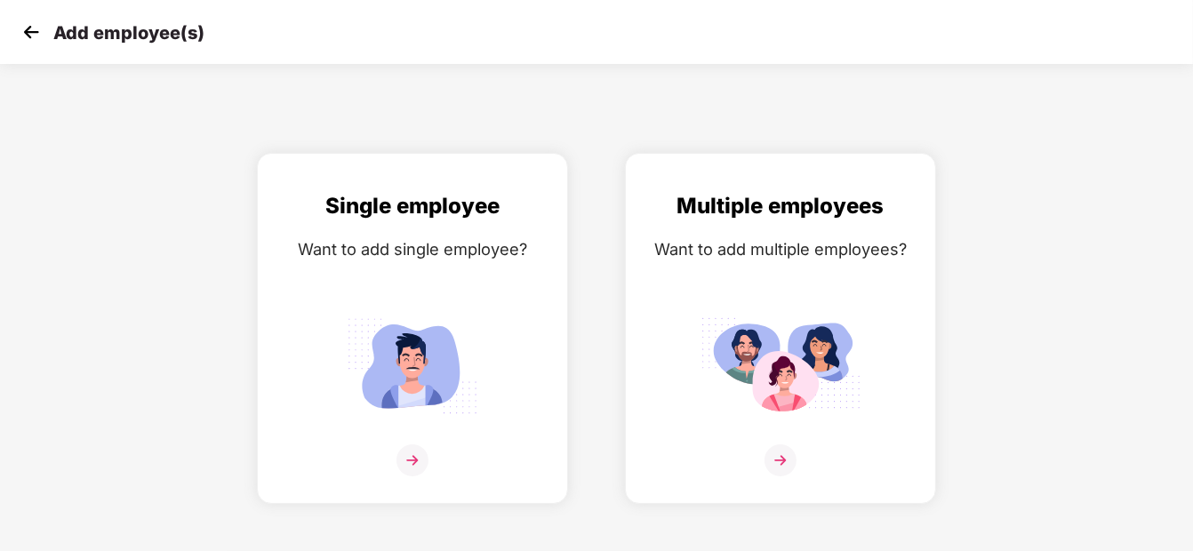
click at [30, 29] on img at bounding box center [31, 32] width 27 height 27
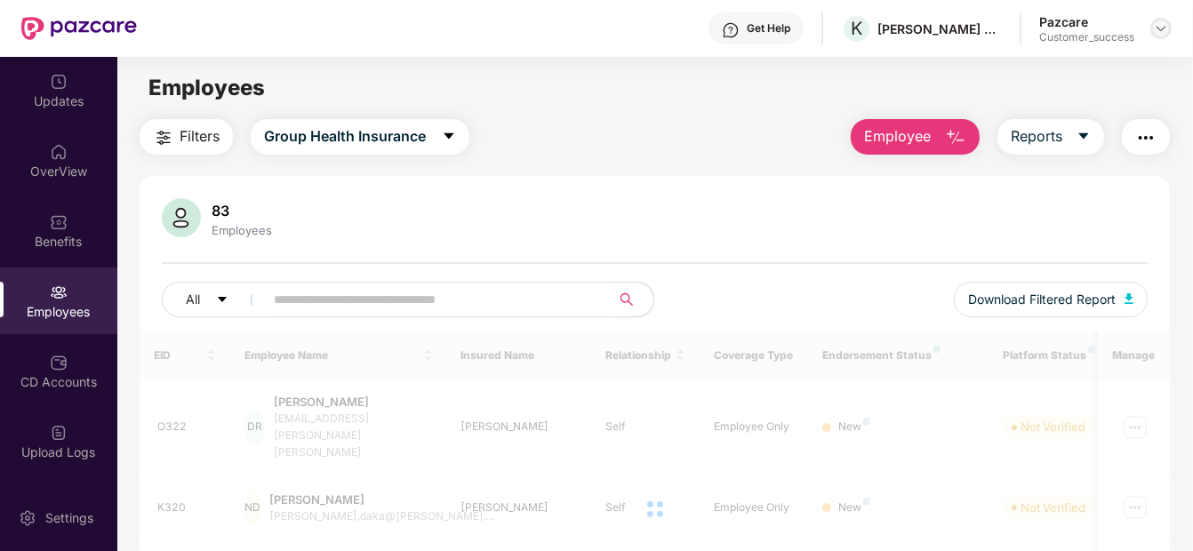
click at [1166, 25] on img at bounding box center [1161, 28] width 14 height 14
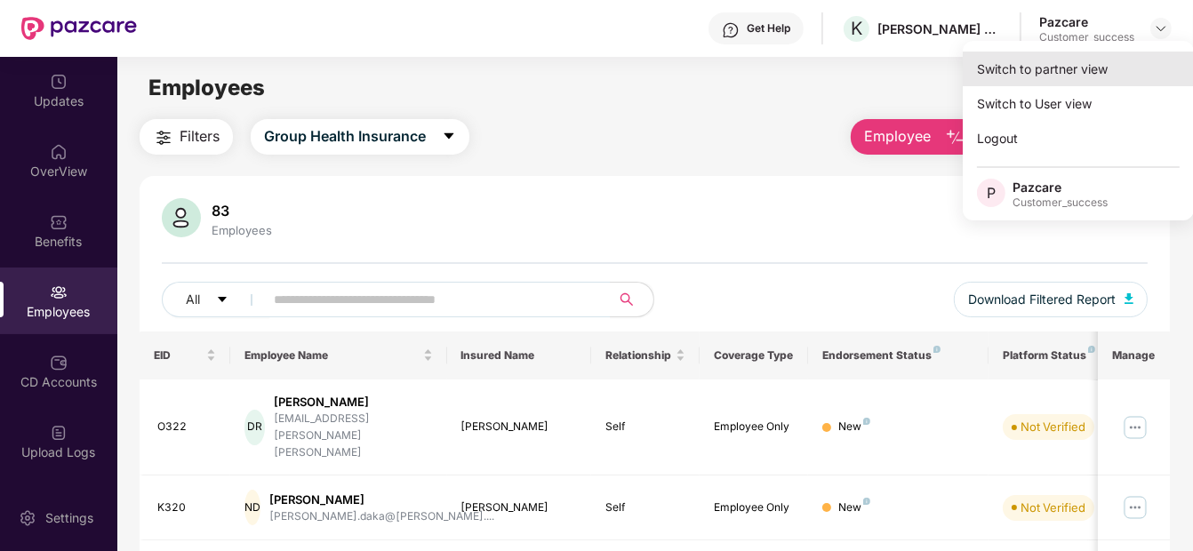
click at [1080, 60] on div "Switch to partner view" at bounding box center [1078, 69] width 231 height 35
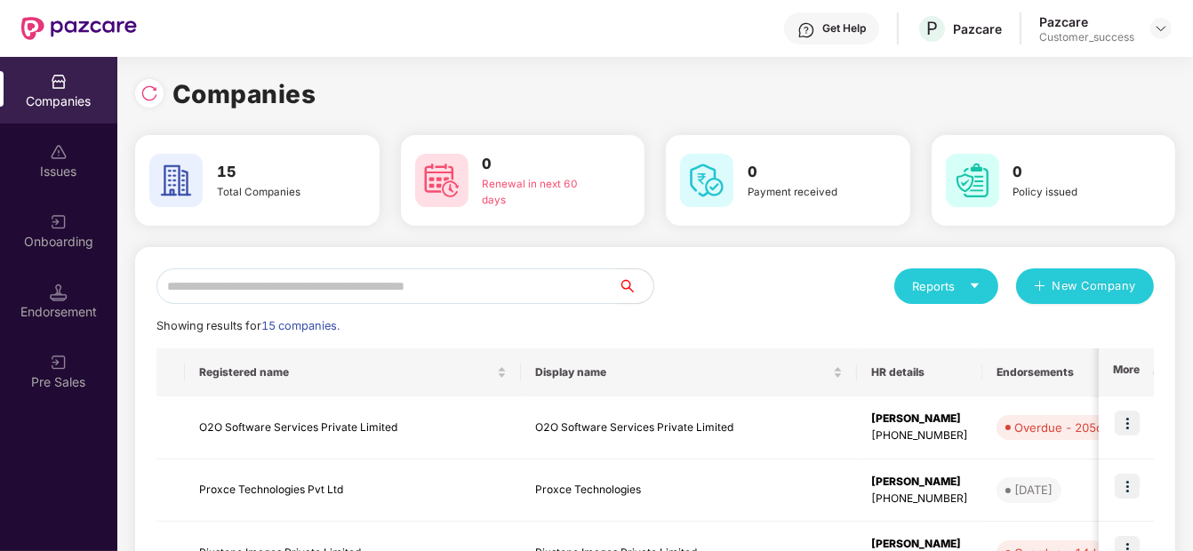
click at [472, 276] on input "text" at bounding box center [388, 287] width 462 height 36
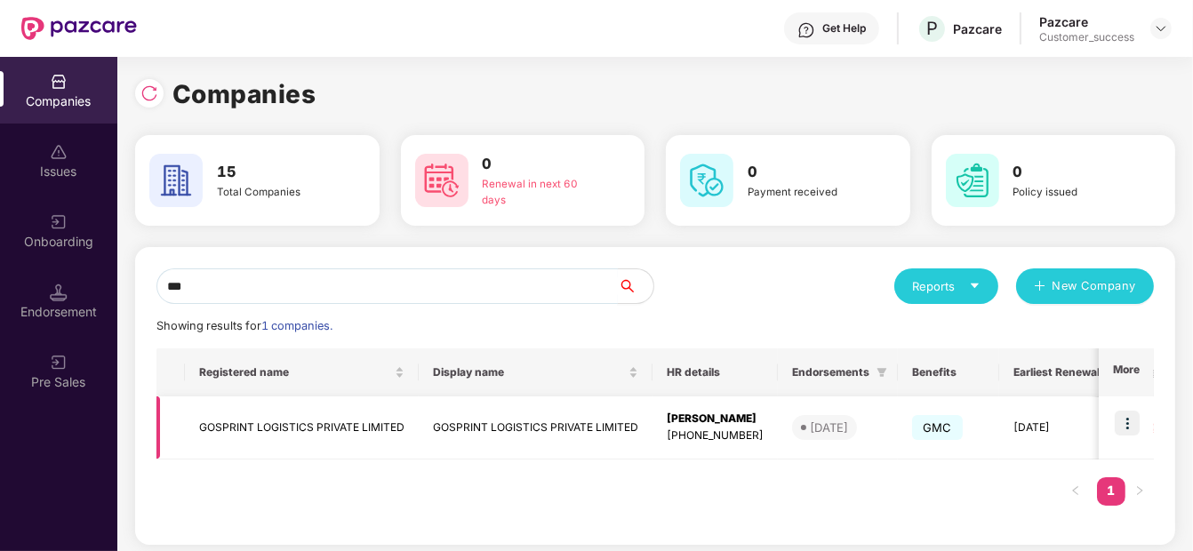
type input "***"
click at [1132, 428] on img at bounding box center [1127, 423] width 25 height 25
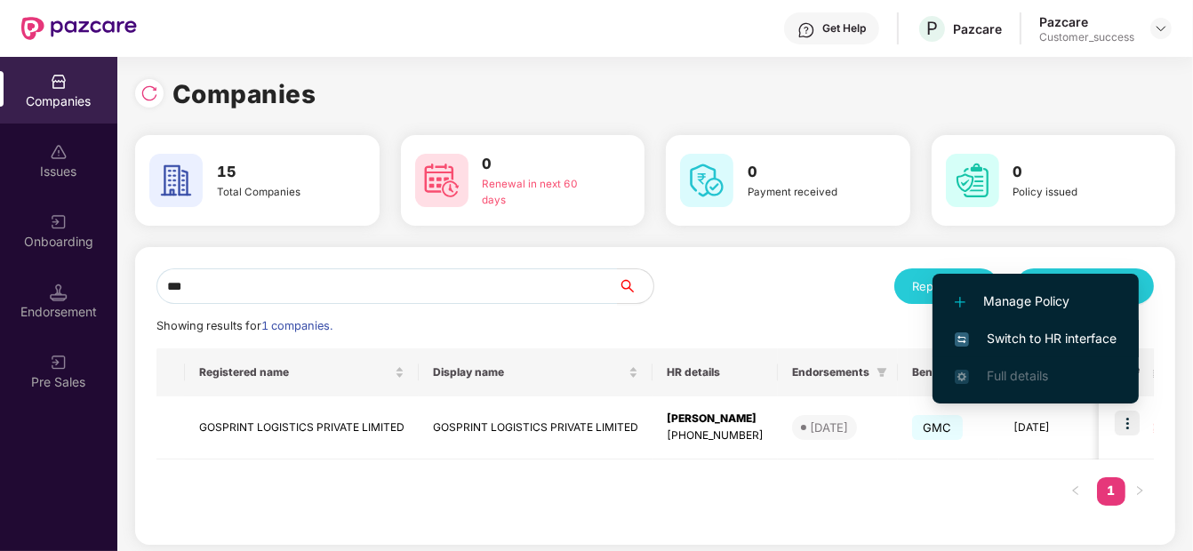
click at [1064, 333] on span "Switch to HR interface" at bounding box center [1036, 339] width 162 height 20
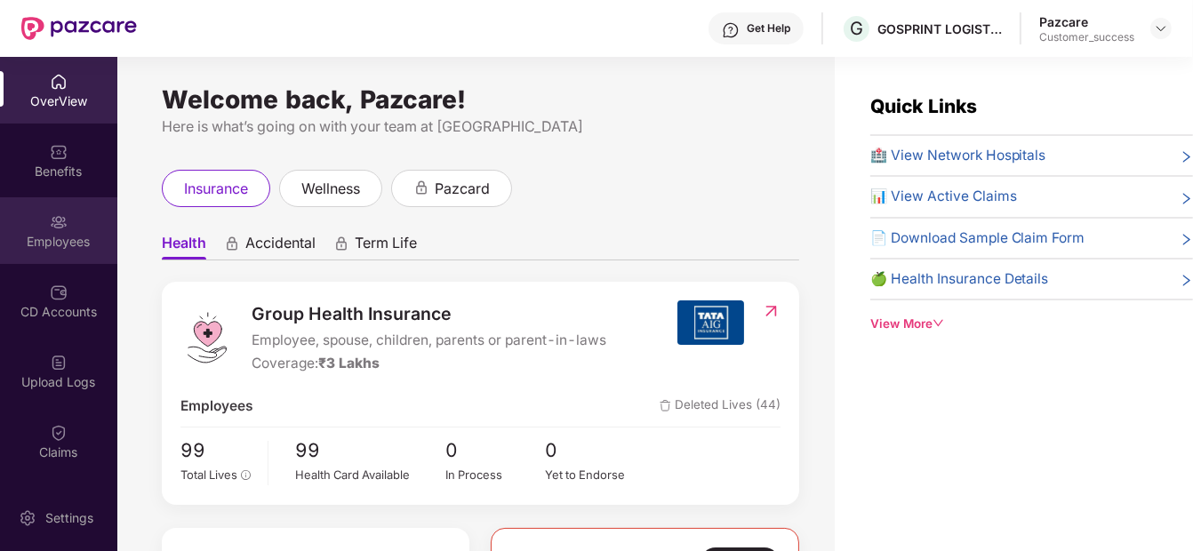
click at [65, 233] on div "Employees" at bounding box center [58, 242] width 117 height 18
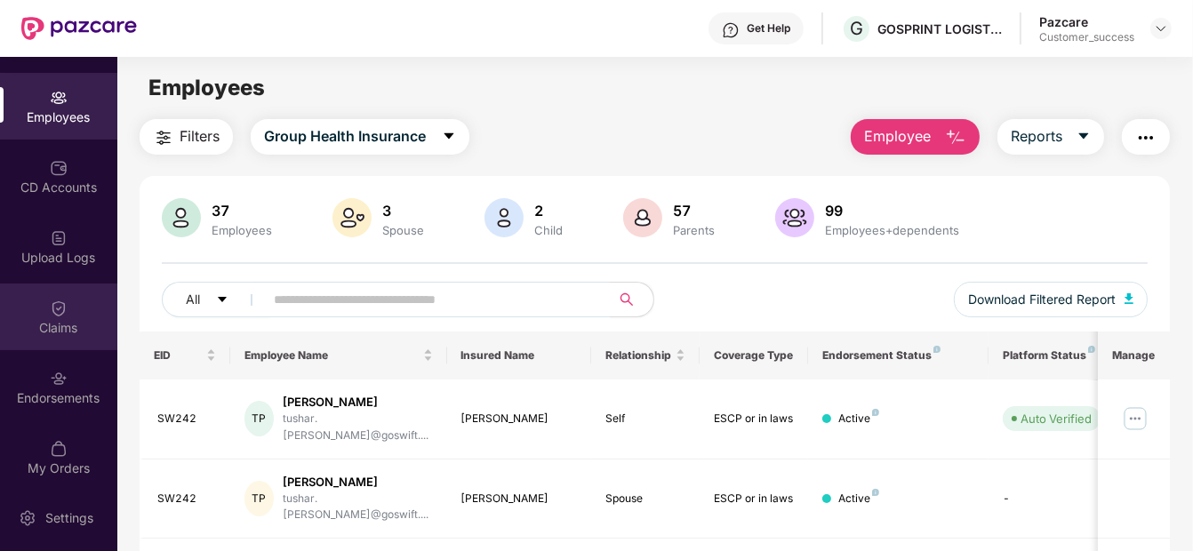
scroll to position [133, 0]
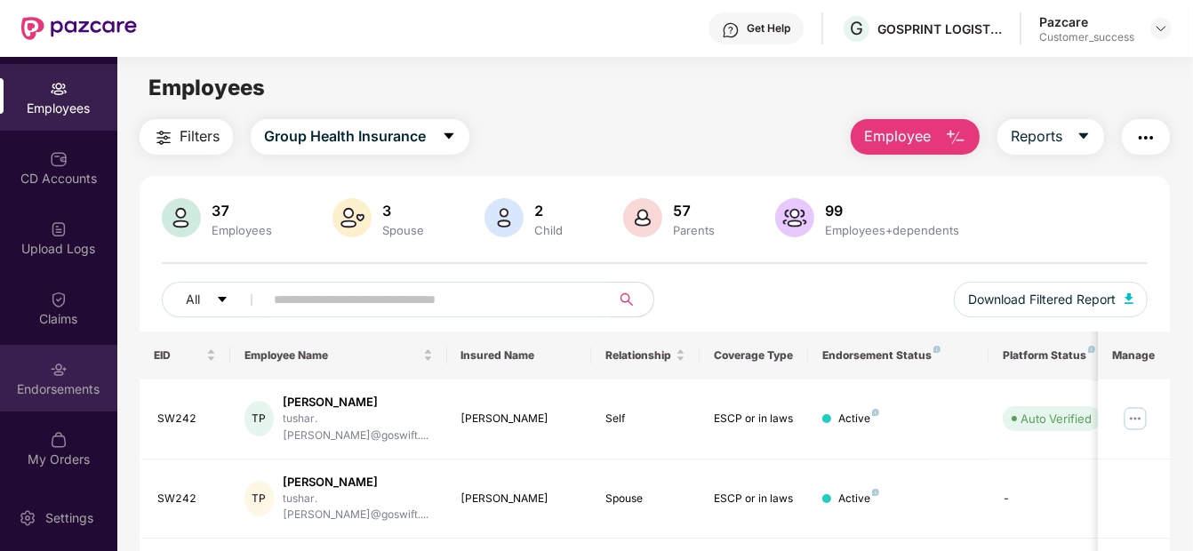
click at [53, 398] on div "Endorsements" at bounding box center [58, 378] width 117 height 67
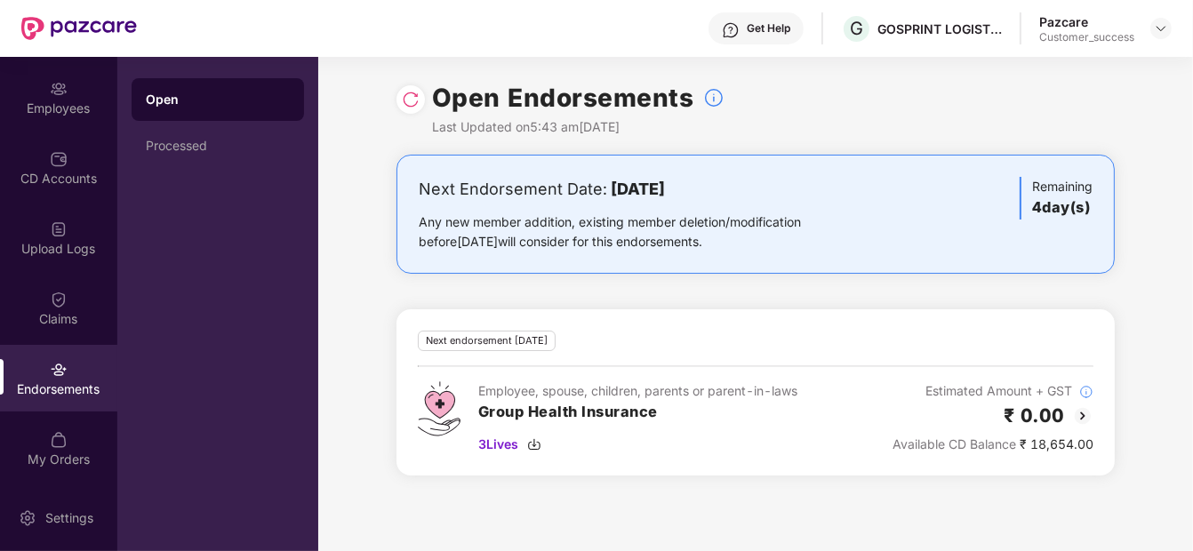
click at [123, 406] on div "Open Processed" at bounding box center [217, 304] width 201 height 494
click at [52, 314] on div "Claims" at bounding box center [58, 319] width 117 height 18
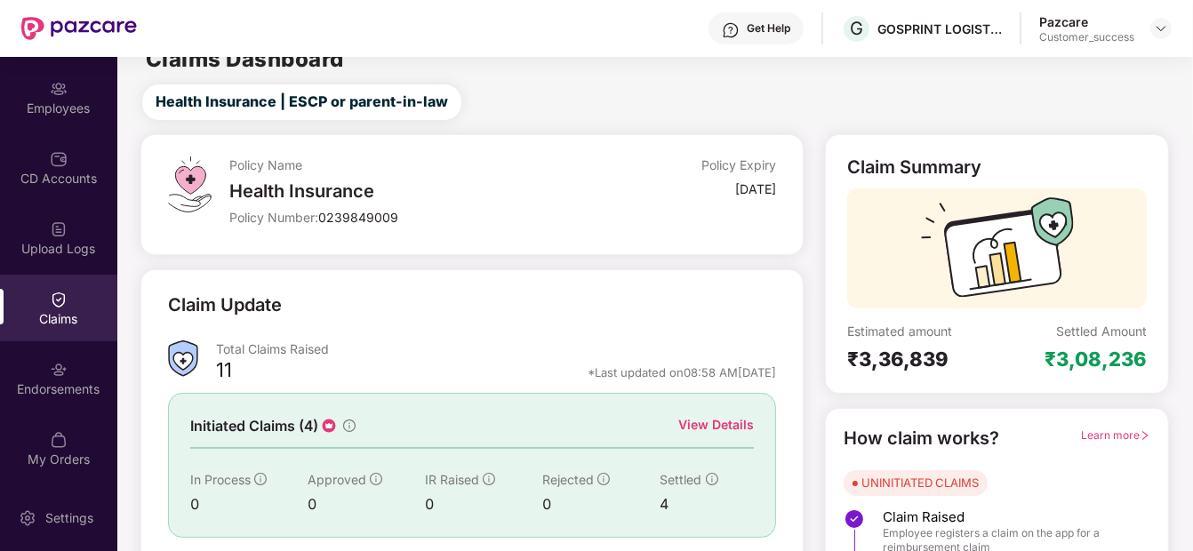
scroll to position [144, 0]
